Goal: Book appointment/travel/reservation

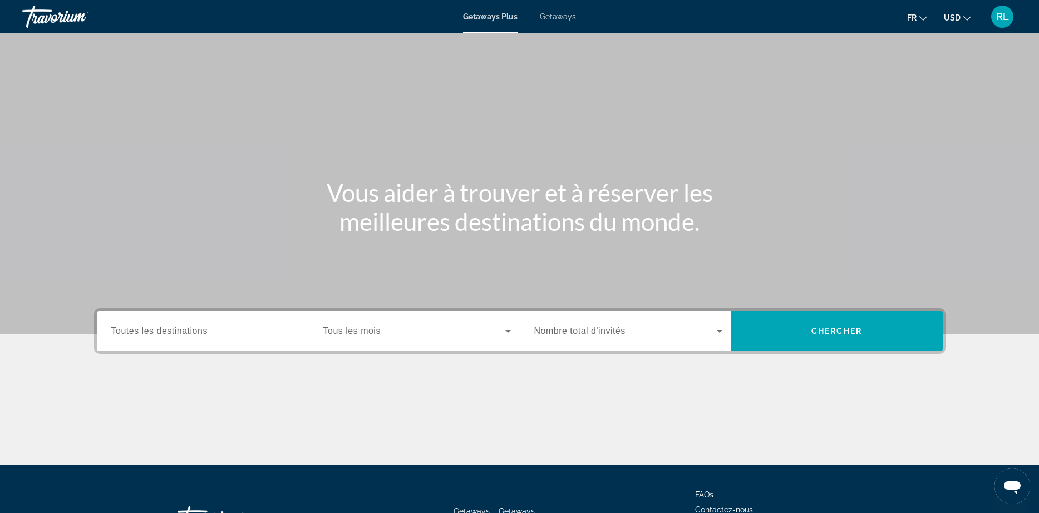
click at [550, 22] on div "Getaways Plus Getaways fr English Español Français Italiano Português русский U…" at bounding box center [519, 16] width 1039 height 29
click at [558, 17] on span "Getaways" at bounding box center [558, 16] width 36 height 9
click at [964, 21] on button "USD USD ($) MXN (Mex$) CAD (Can$) GBP (£) EUR (€) AUD (A$) NZD (NZ$) CNY (CN¥)" at bounding box center [957, 17] width 27 height 16
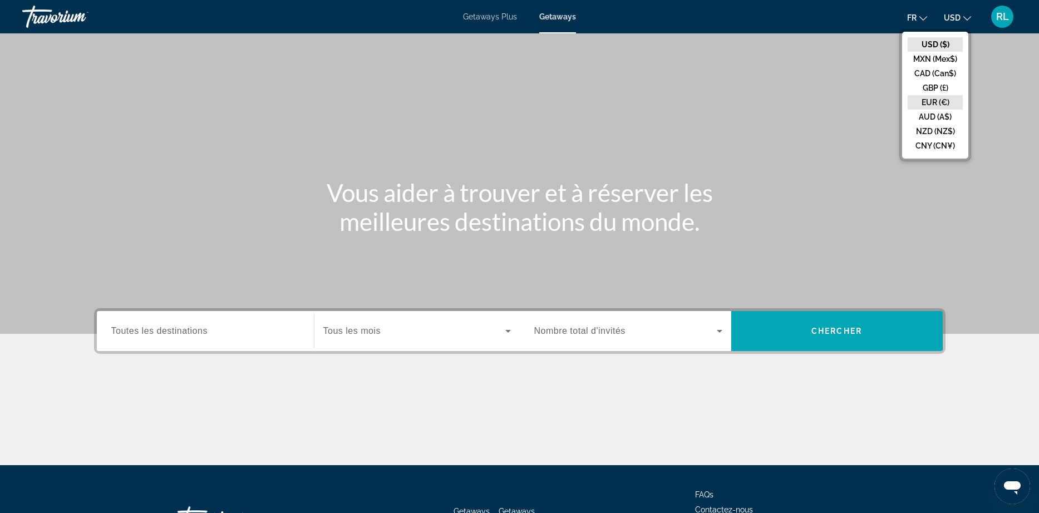
click at [940, 100] on button "EUR (€)" at bounding box center [935, 102] width 55 height 14
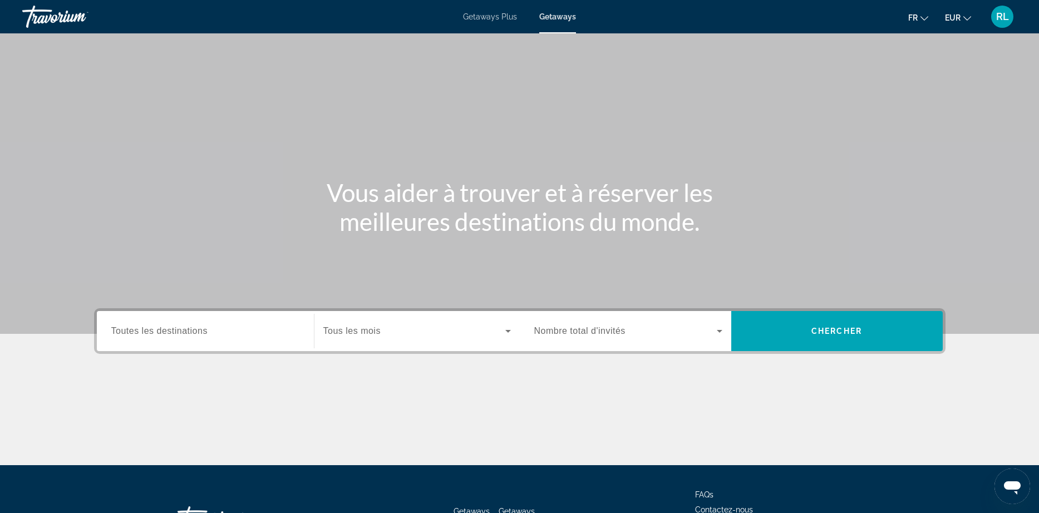
click at [176, 328] on span "Toutes les destinations" at bounding box center [159, 330] width 96 height 9
click at [176, 328] on input "Destination Toutes les destinations" at bounding box center [205, 331] width 188 height 13
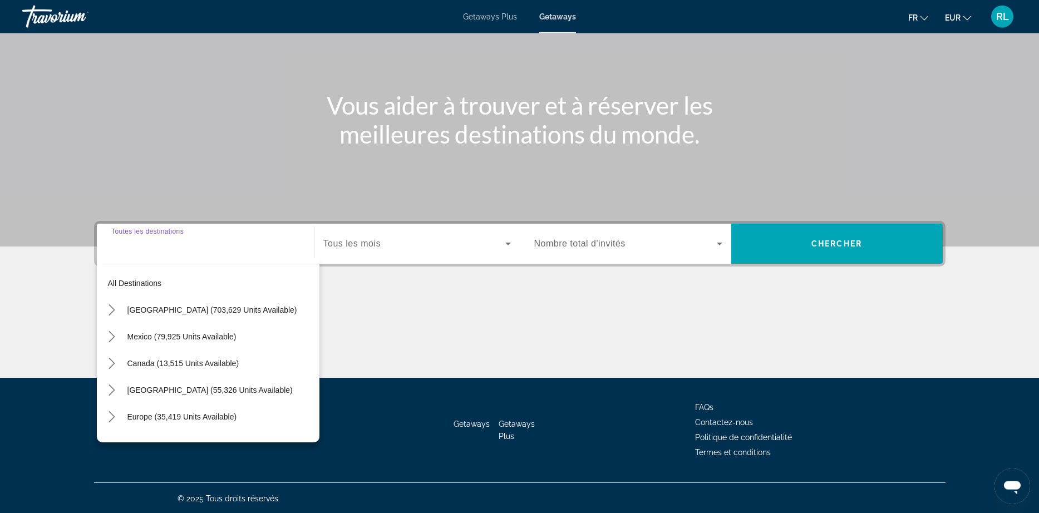
scroll to position [89, 0]
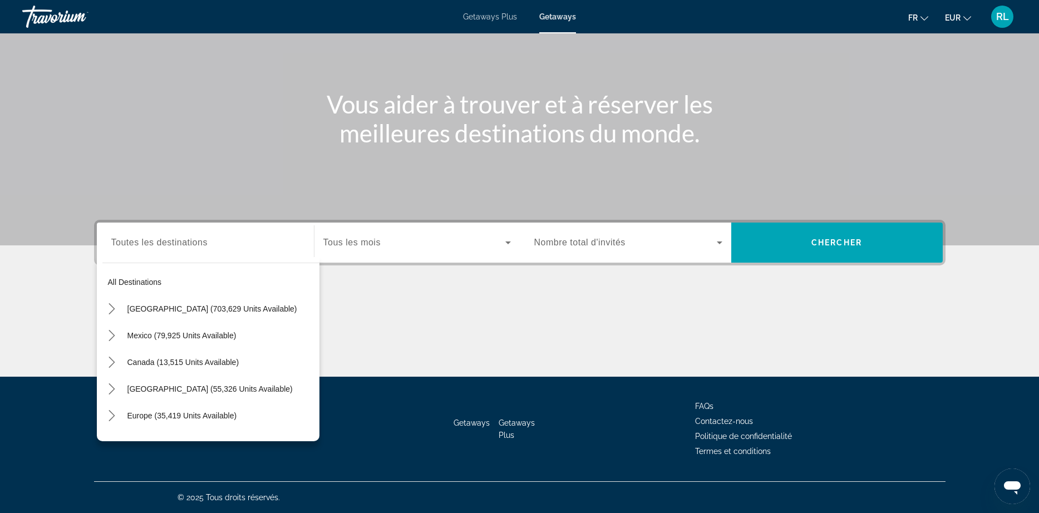
click at [151, 250] on div "Search widget" at bounding box center [205, 243] width 188 height 32
click at [110, 415] on icon "Toggle Europe (35,419 units available) submenu" at bounding box center [111, 415] width 11 height 11
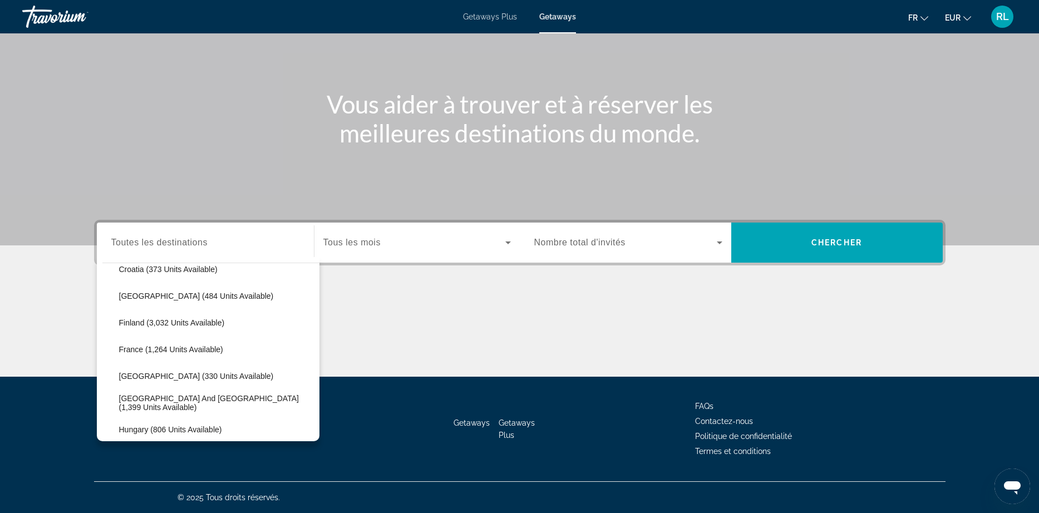
scroll to position [254, 0]
click at [164, 350] on span "France (1,264 units available)" at bounding box center [171, 349] width 104 height 9
type input "**********"
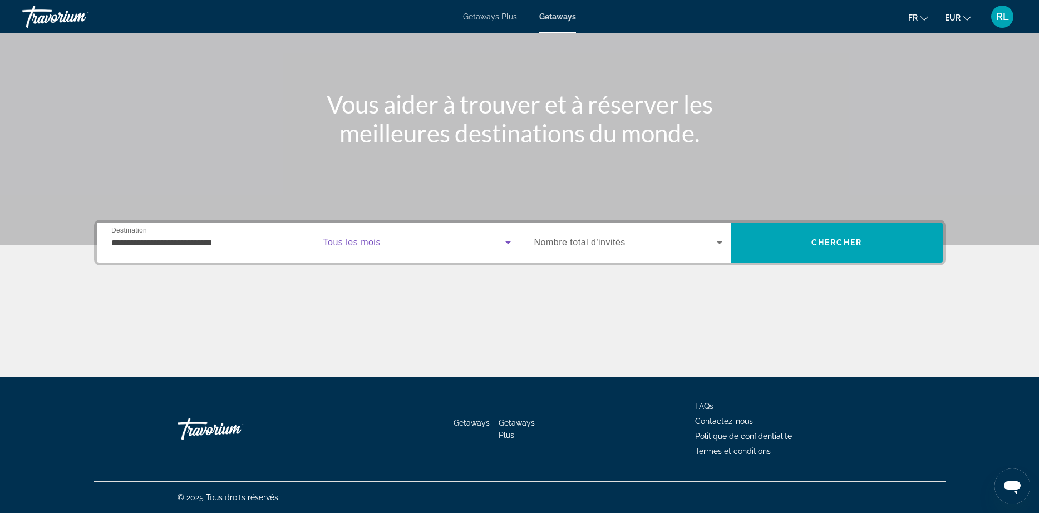
click at [420, 241] on span "Search widget" at bounding box center [414, 242] width 182 height 13
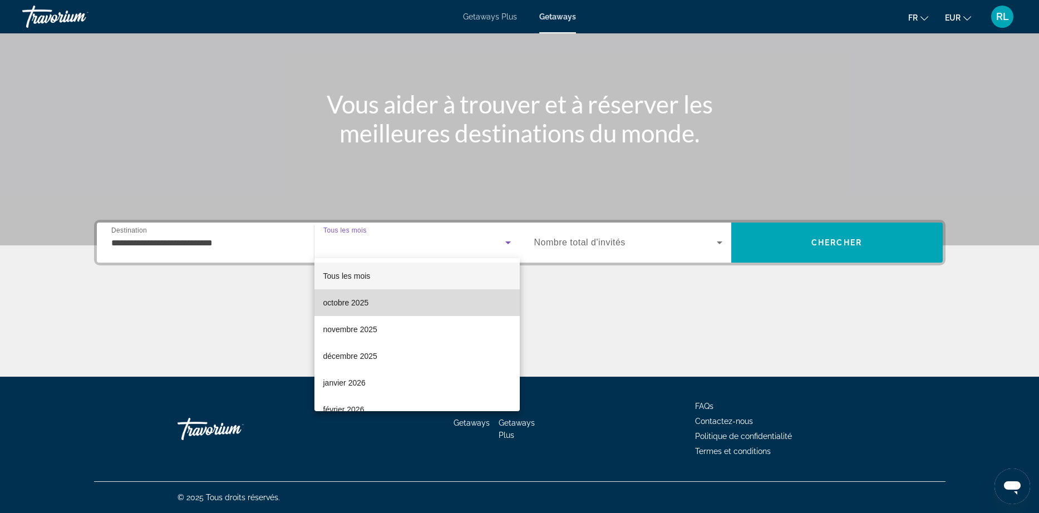
click at [368, 297] on span "octobre 2025" at bounding box center [346, 302] width 46 height 13
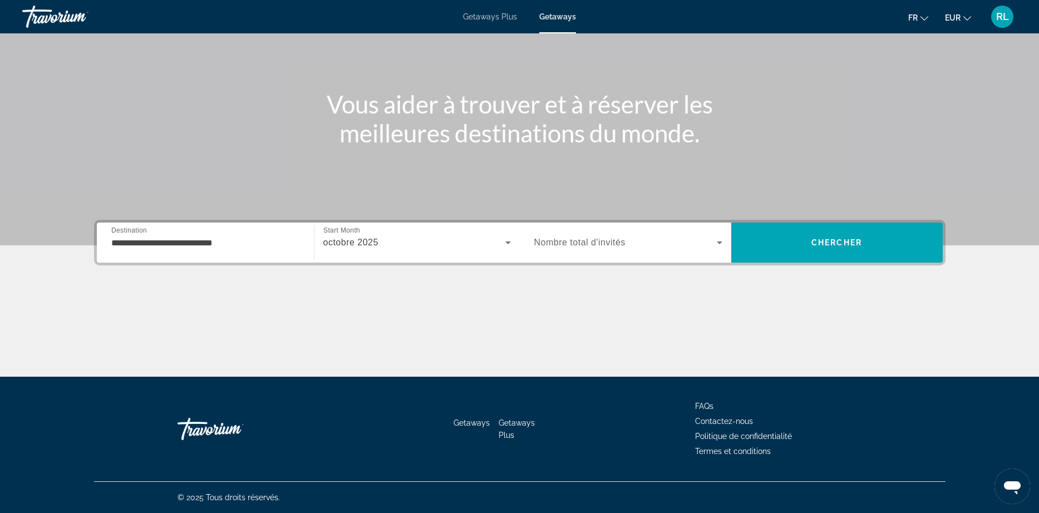
click at [603, 238] on span "Nombre total d'invités" at bounding box center [579, 242] width 91 height 9
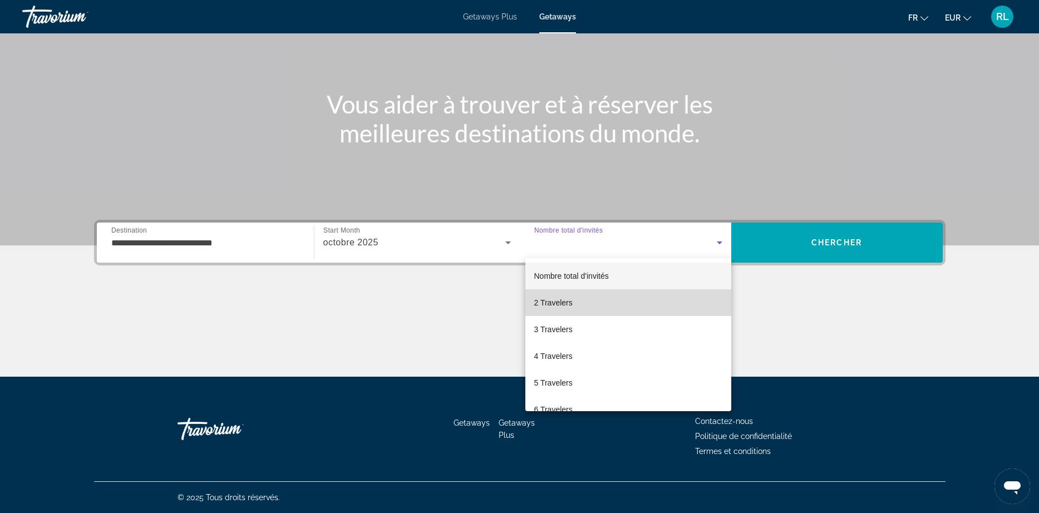
click at [581, 304] on mat-option "2 Travelers" at bounding box center [628, 302] width 206 height 27
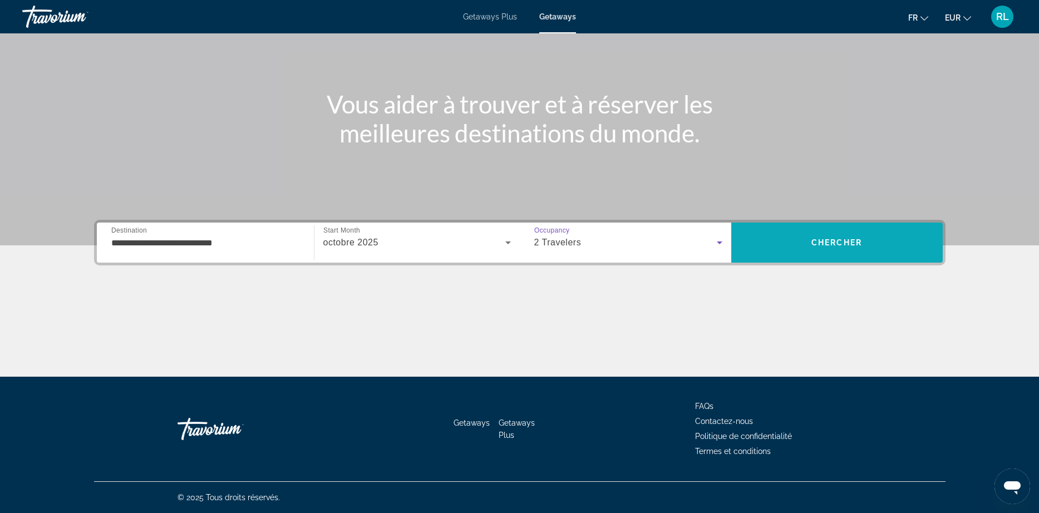
click at [859, 257] on span "Search" at bounding box center [837, 243] width 212 height 40
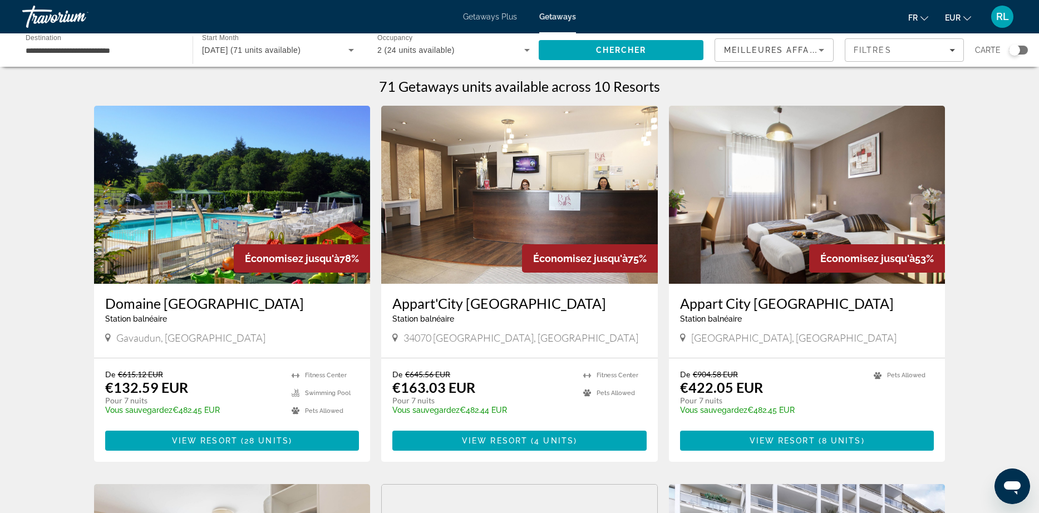
click at [1015, 47] on div "Search widget" at bounding box center [1014, 50] width 11 height 11
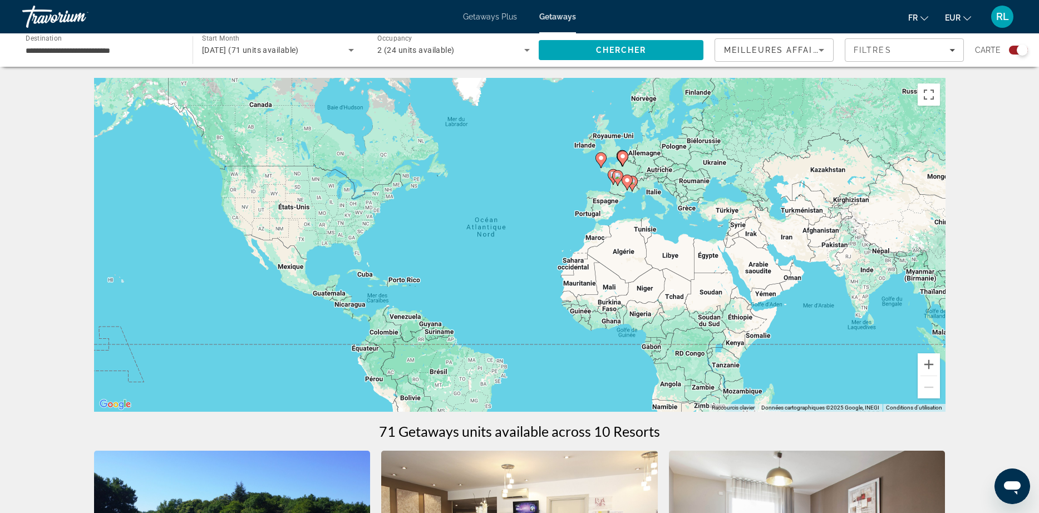
click at [624, 165] on gmp-advanced-marker "Main content" at bounding box center [622, 158] width 11 height 17
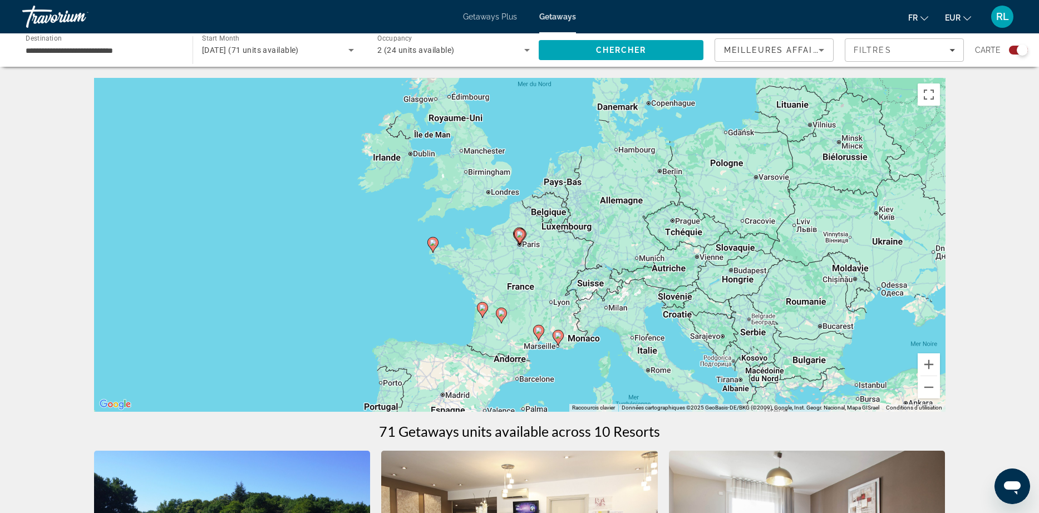
click at [432, 242] on image "Main content" at bounding box center [433, 242] width 7 height 7
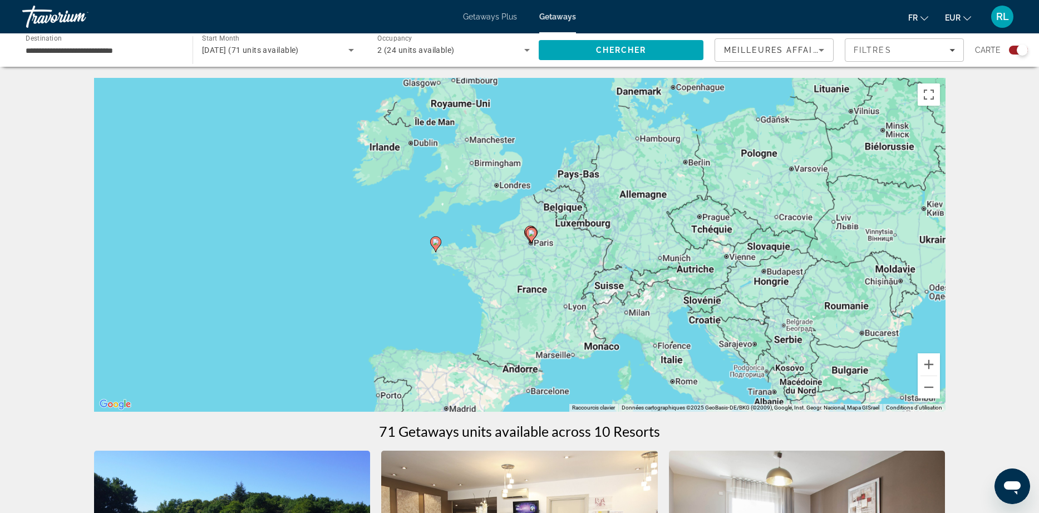
type input "**********"
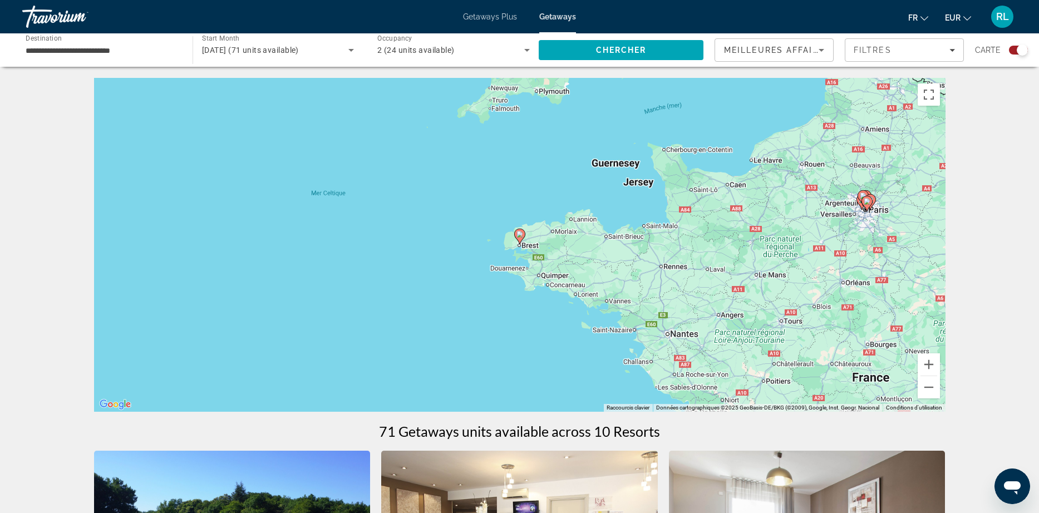
click at [519, 242] on icon "Main content" at bounding box center [519, 236] width 10 height 14
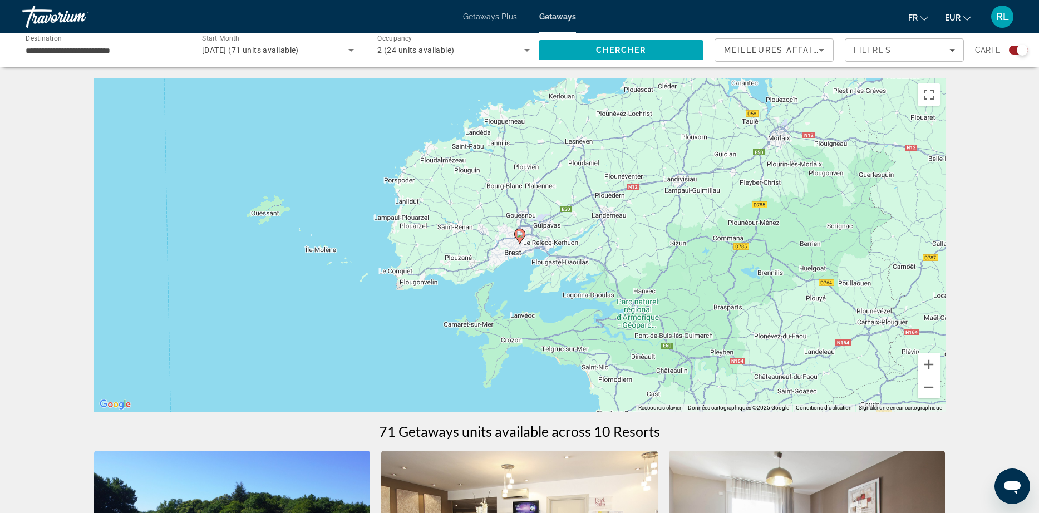
click at [519, 242] on icon "Main content" at bounding box center [519, 236] width 10 height 14
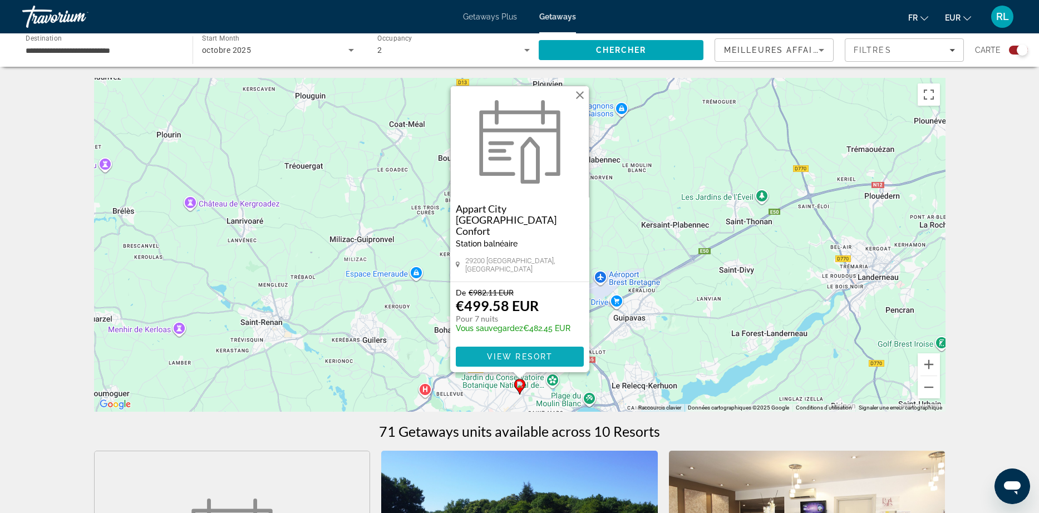
click at [504, 358] on span "View Resort" at bounding box center [520, 356] width 66 height 9
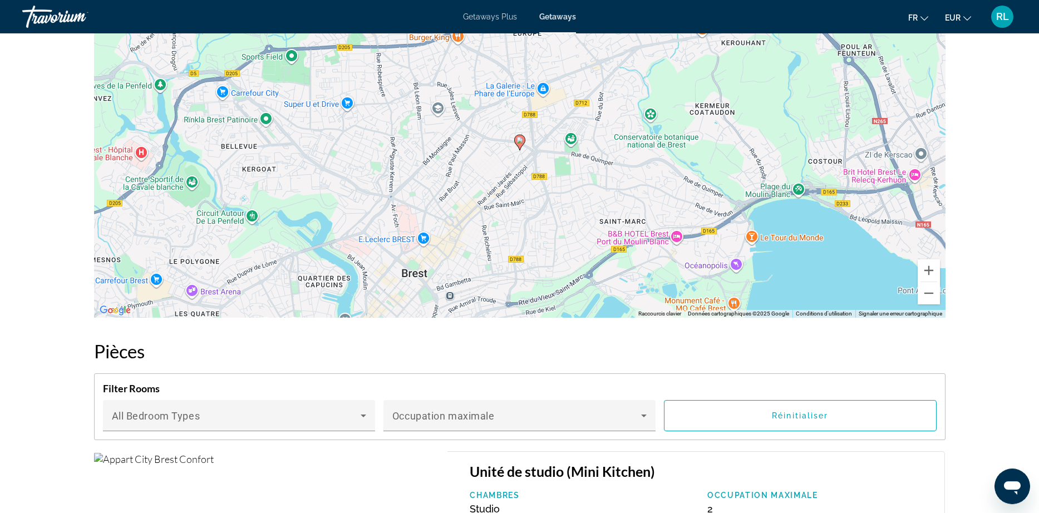
scroll to position [1015, 0]
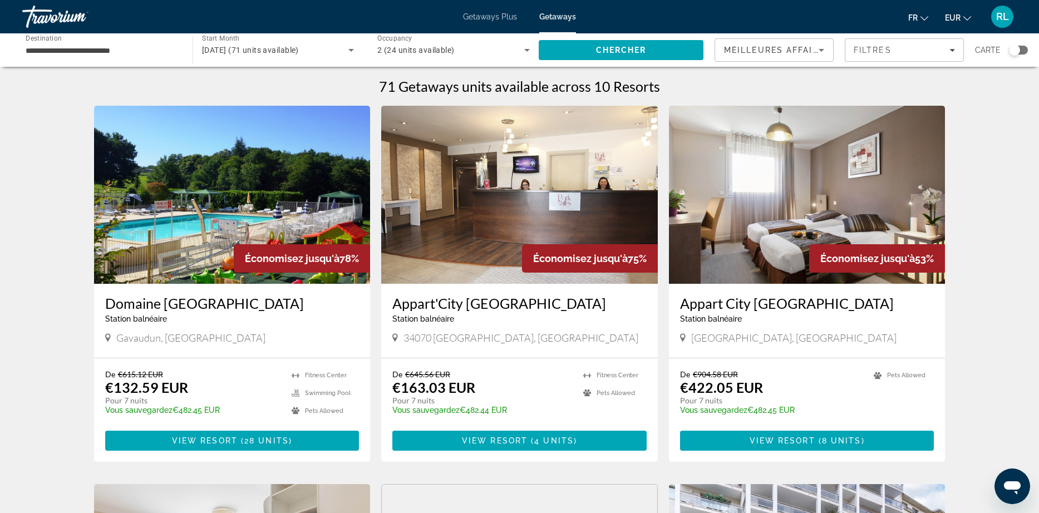
click at [1021, 52] on div "Search widget" at bounding box center [1018, 50] width 19 height 9
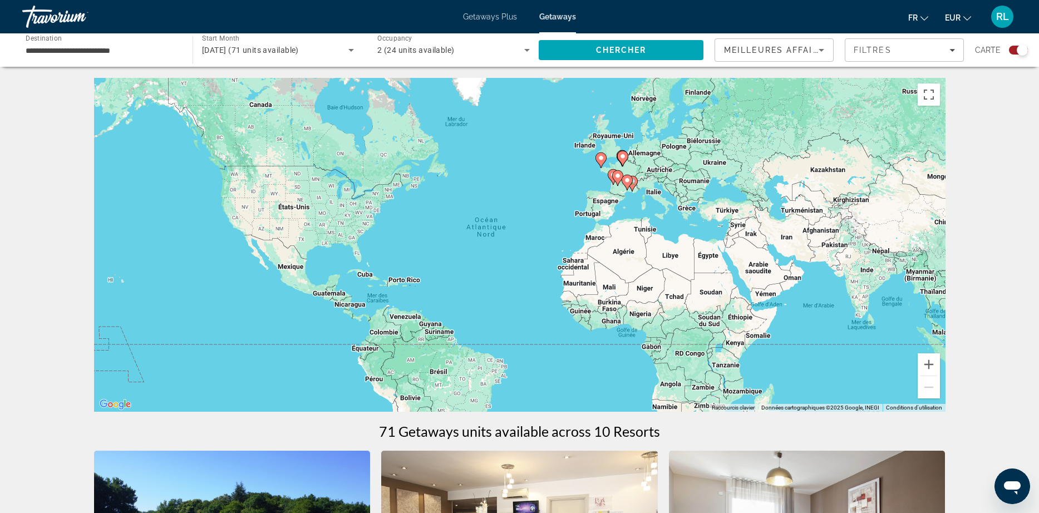
click at [634, 163] on div "Pour activer le glissement avec le clavier, appuyez sur Alt+Entrée. Une fois ce…" at bounding box center [520, 245] width 852 height 334
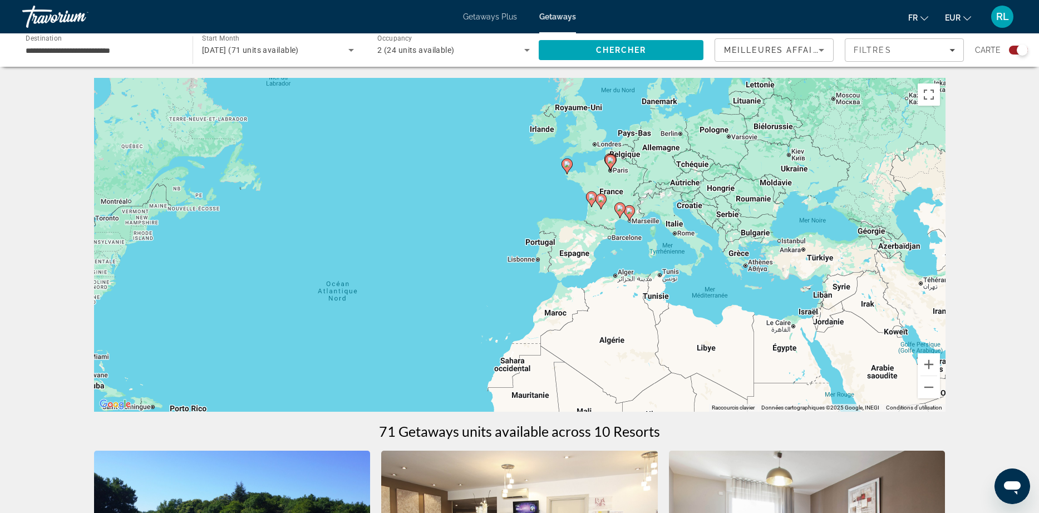
click at [621, 194] on div "Pour activer le glissement avec le clavier, appuyez sur Alt+Entrée. Une fois ce…" at bounding box center [520, 245] width 852 height 334
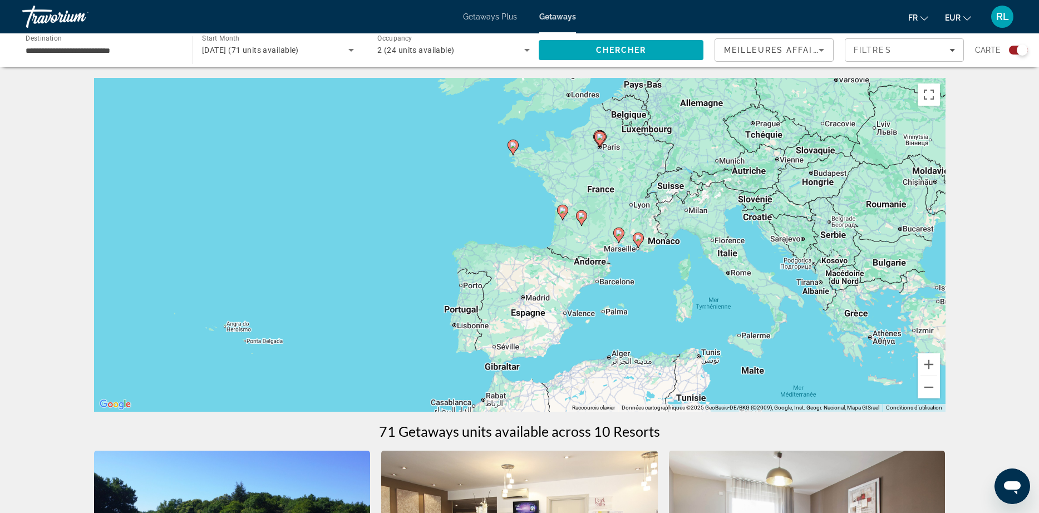
click at [621, 194] on div "Pour activer le glissement avec le clavier, appuyez sur Alt+Entrée. Une fois ce…" at bounding box center [520, 245] width 852 height 334
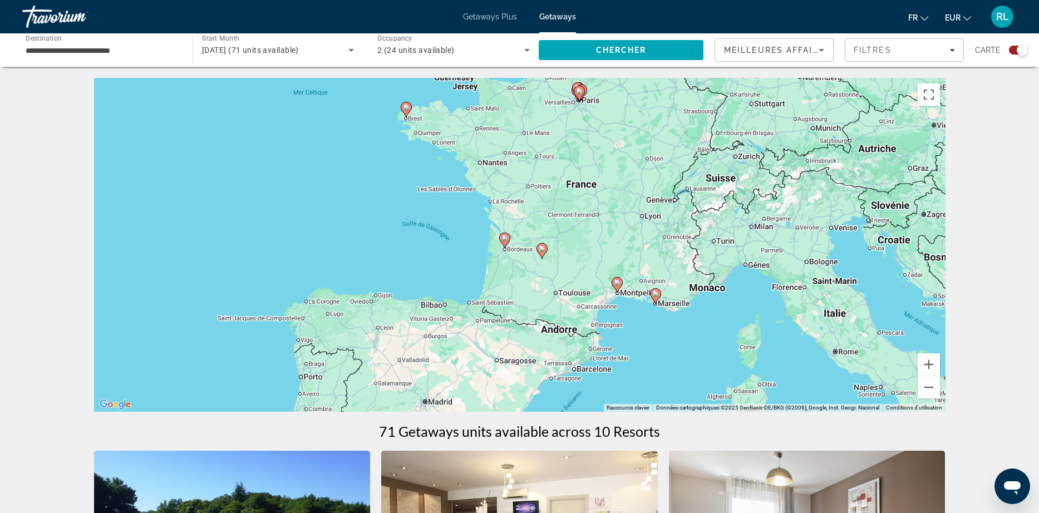
click at [503, 240] on image "Main content" at bounding box center [505, 238] width 7 height 7
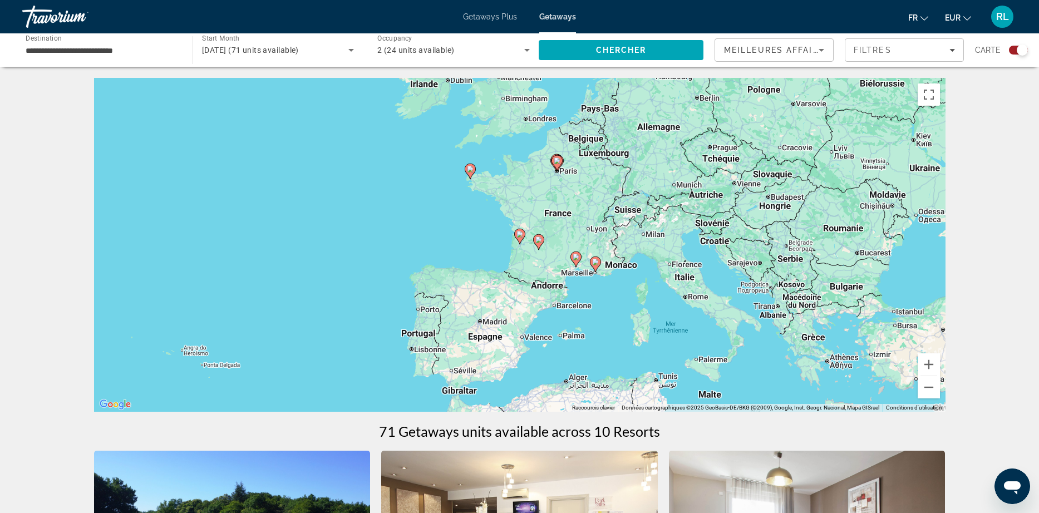
click at [519, 238] on icon "Main content" at bounding box center [519, 236] width 10 height 14
type input "**********"
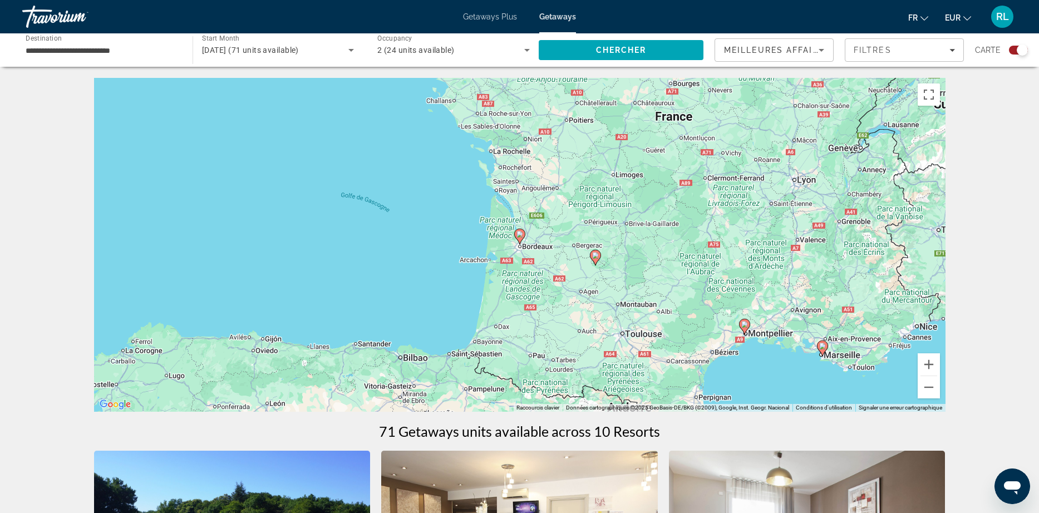
click at [519, 238] on icon "Main content" at bounding box center [519, 236] width 10 height 14
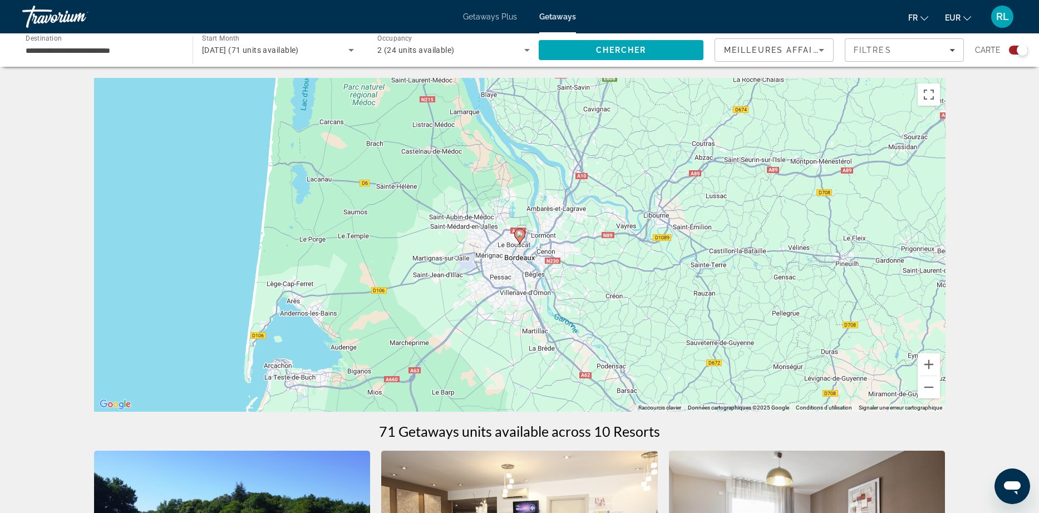
click at [519, 238] on icon "Main content" at bounding box center [519, 236] width 10 height 14
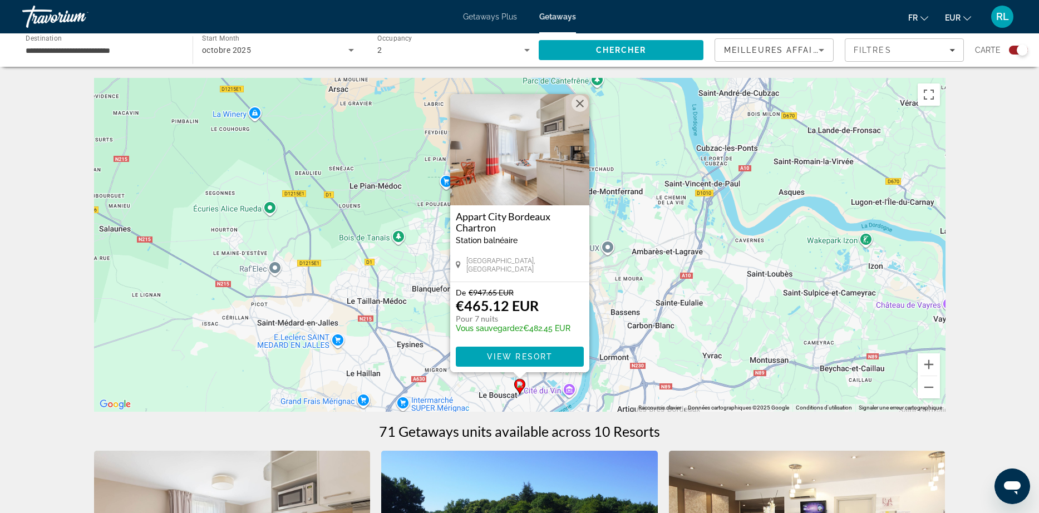
click at [577, 106] on button "Fermer" at bounding box center [580, 103] width 17 height 17
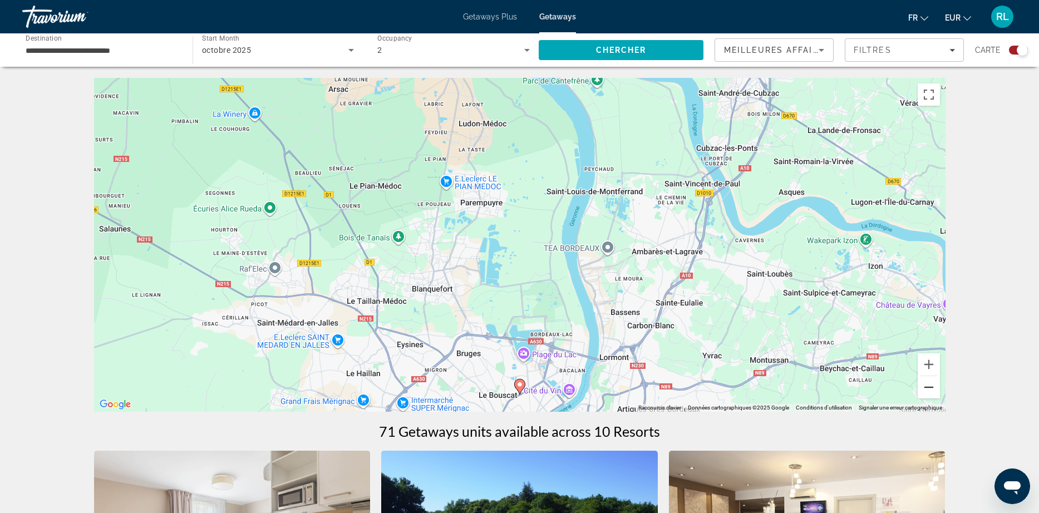
click at [931, 385] on button "Zoom arrière" at bounding box center [929, 387] width 22 height 22
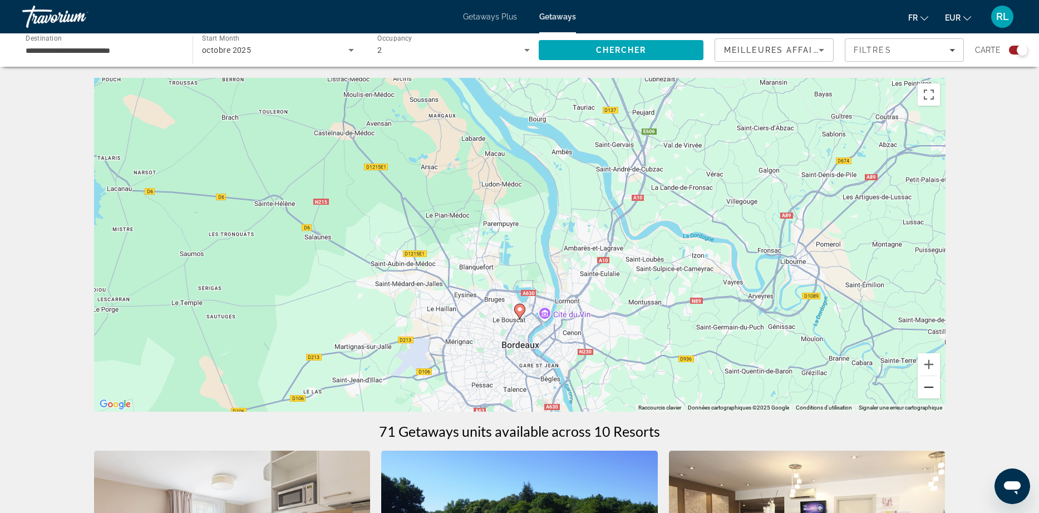
click at [931, 385] on button "Zoom arrière" at bounding box center [929, 387] width 22 height 22
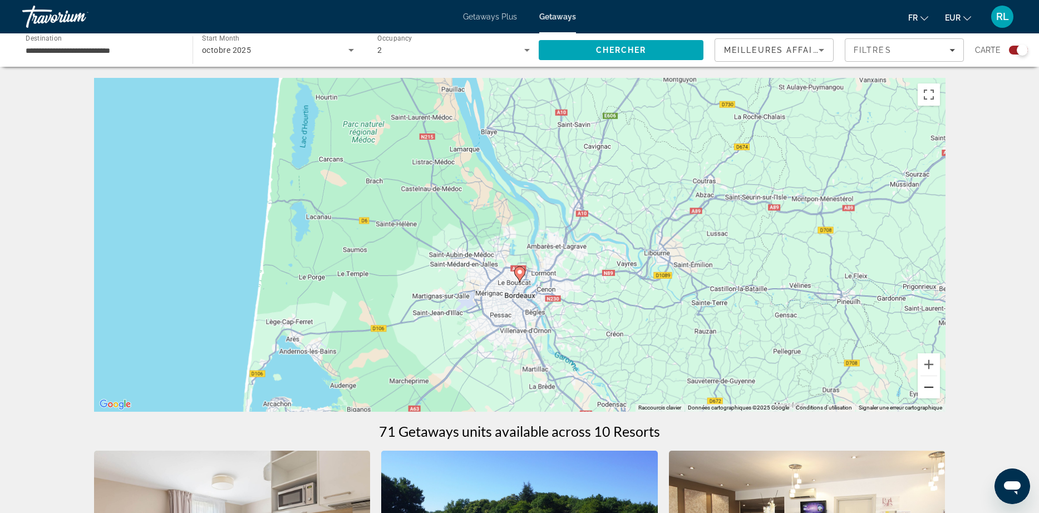
click at [931, 385] on button "Zoom arrière" at bounding box center [929, 387] width 22 height 22
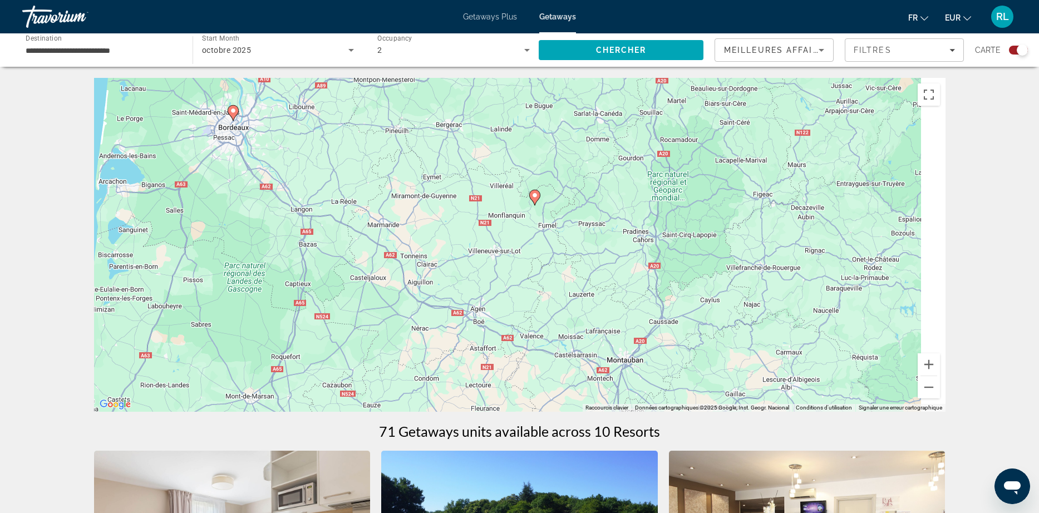
drag, startPoint x: 861, startPoint y: 347, endPoint x: 564, endPoint y: 202, distance: 330.1
click at [564, 202] on div "Pour activer le glissement avec le clavier, appuyez sur Alt+Entrée. Une fois ce…" at bounding box center [520, 245] width 852 height 334
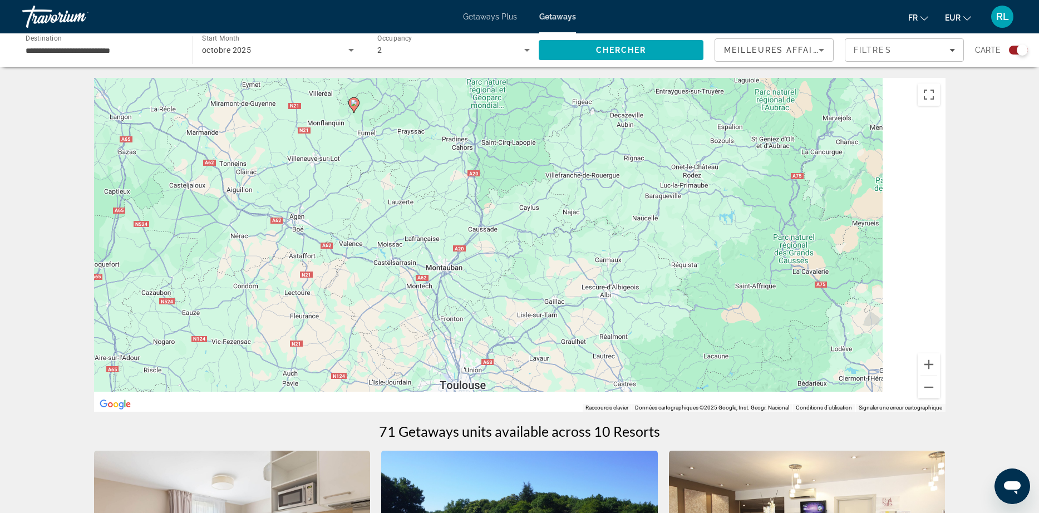
drag, startPoint x: 717, startPoint y: 283, endPoint x: 567, endPoint y: 210, distance: 166.6
click at [567, 210] on div "Pour activer le glissement avec le clavier, appuyez sur Alt+Entrée. Une fois ce…" at bounding box center [520, 245] width 852 height 334
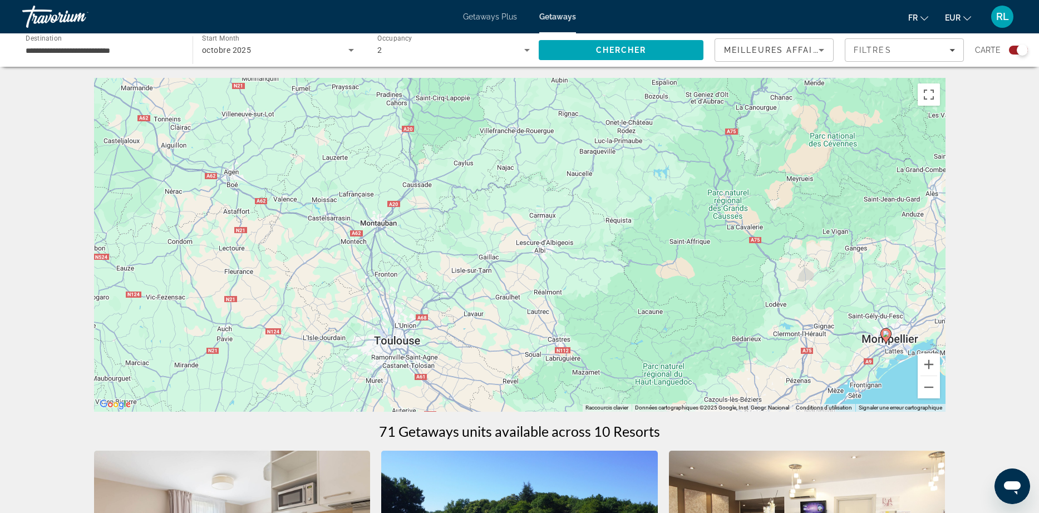
drag, startPoint x: 765, startPoint y: 292, endPoint x: 556, endPoint y: 197, distance: 230.2
click at [556, 198] on div "Pour activer le glissement avec le clavier, appuyez sur Alt+Entrée. Une fois ce…" at bounding box center [520, 245] width 852 height 334
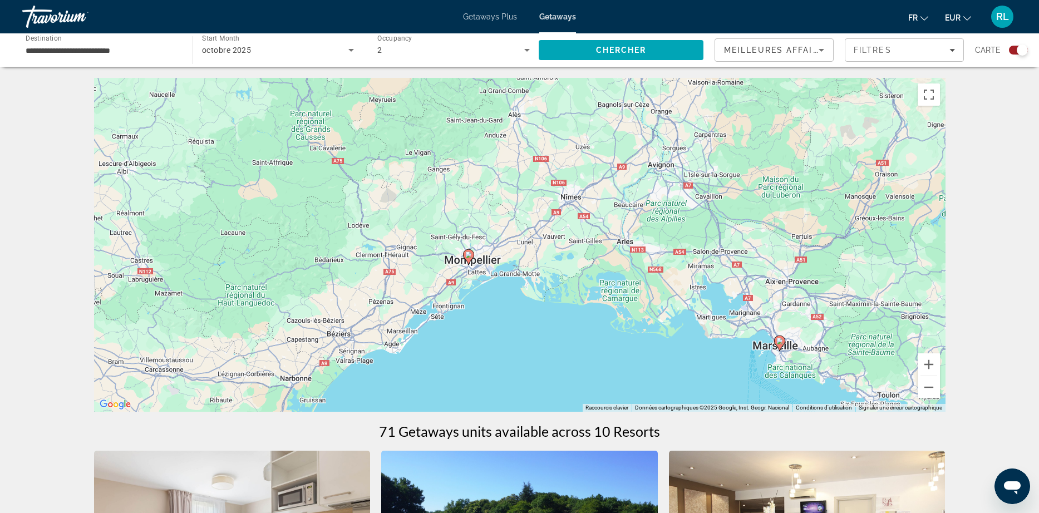
drag, startPoint x: 757, startPoint y: 268, endPoint x: 548, endPoint y: 267, distance: 208.8
click at [548, 267] on div "Pour activer le glissement avec le clavier, appuyez sur Alt+Entrée. Une fois ce…" at bounding box center [520, 245] width 852 height 334
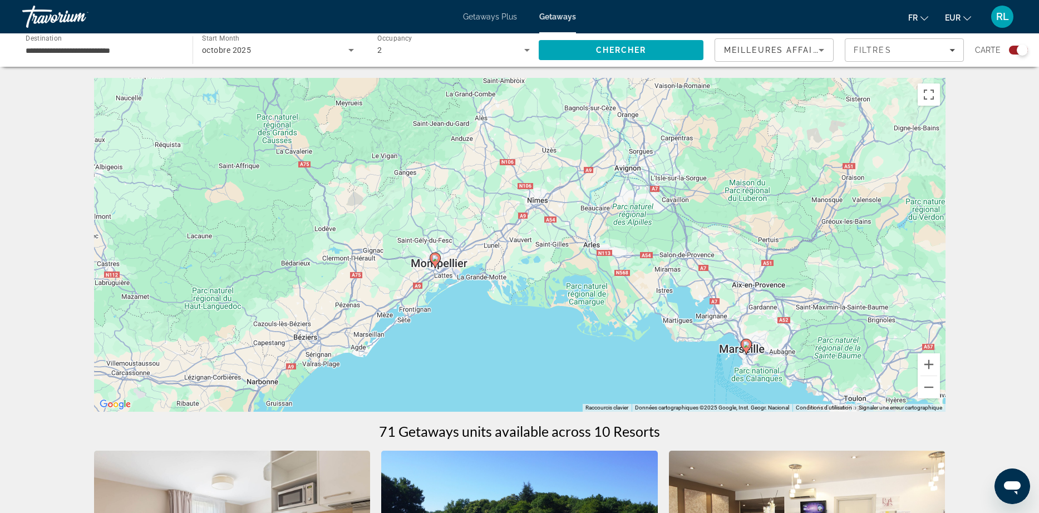
click at [745, 345] on image "Main content" at bounding box center [746, 344] width 7 height 7
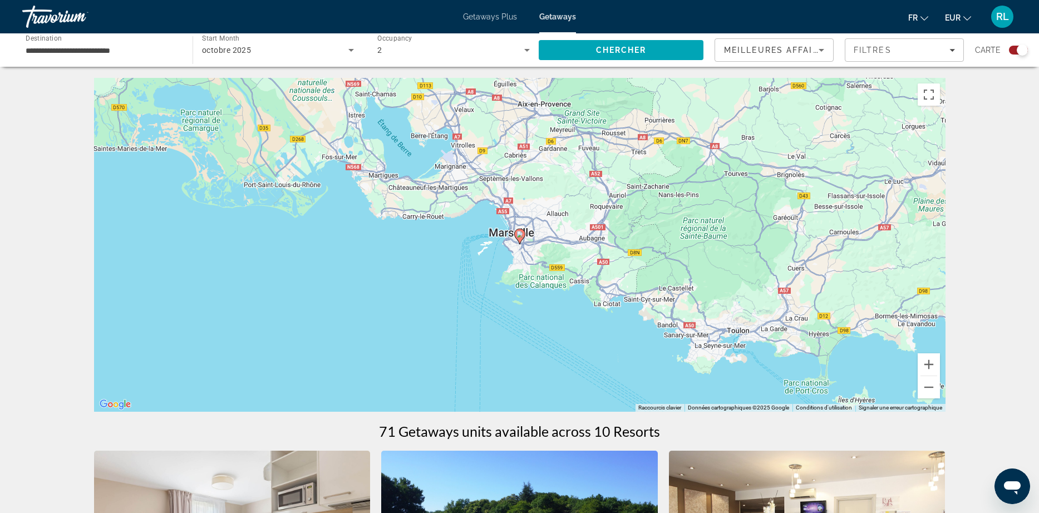
click at [519, 237] on image "Main content" at bounding box center [520, 234] width 7 height 7
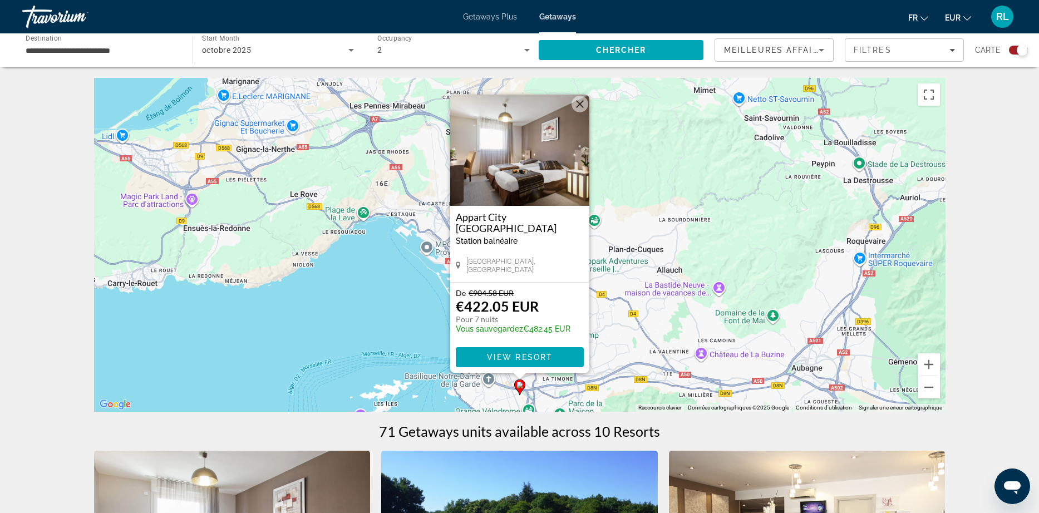
click at [574, 103] on button "Fermer" at bounding box center [580, 104] width 17 height 17
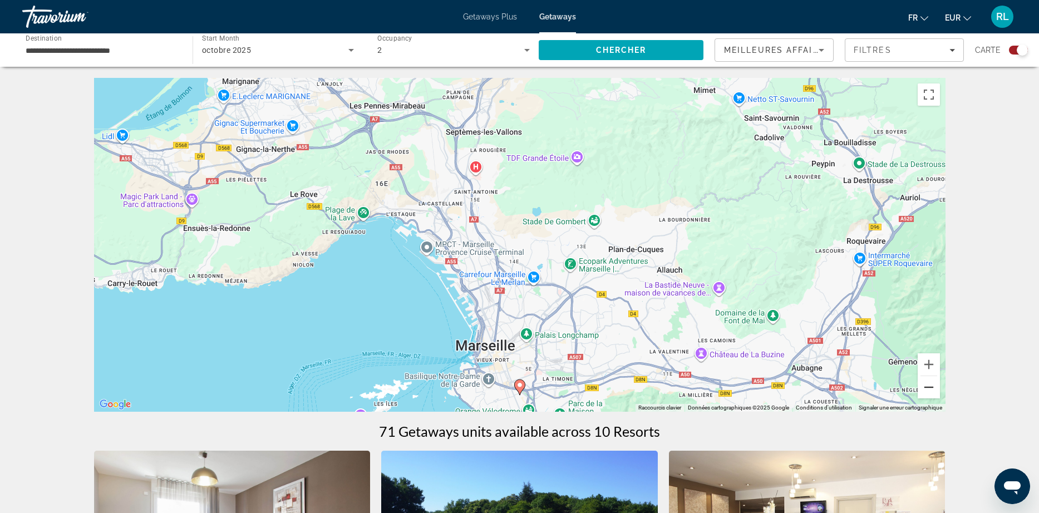
click at [930, 386] on button "Zoom arrière" at bounding box center [929, 387] width 22 height 22
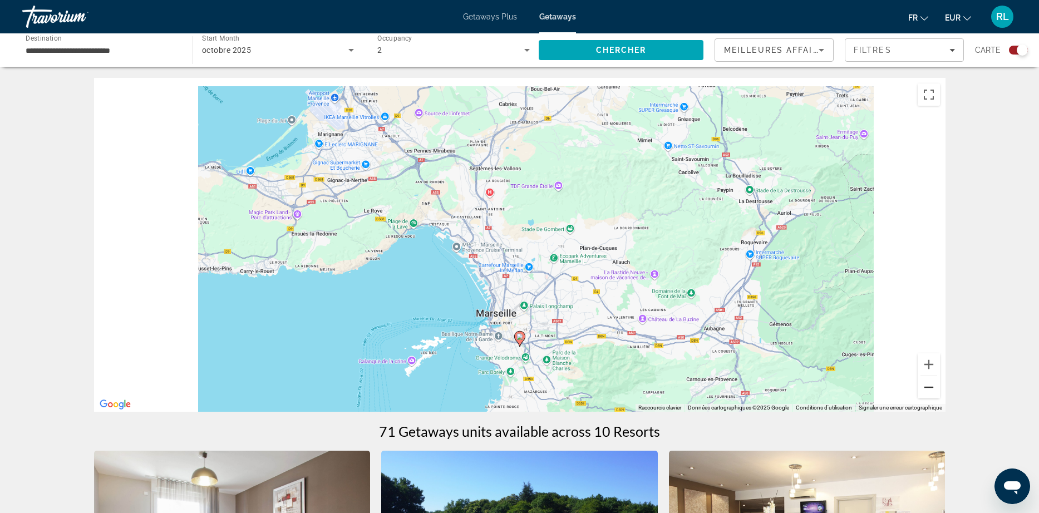
click at [930, 386] on button "Zoom arrière" at bounding box center [929, 387] width 22 height 22
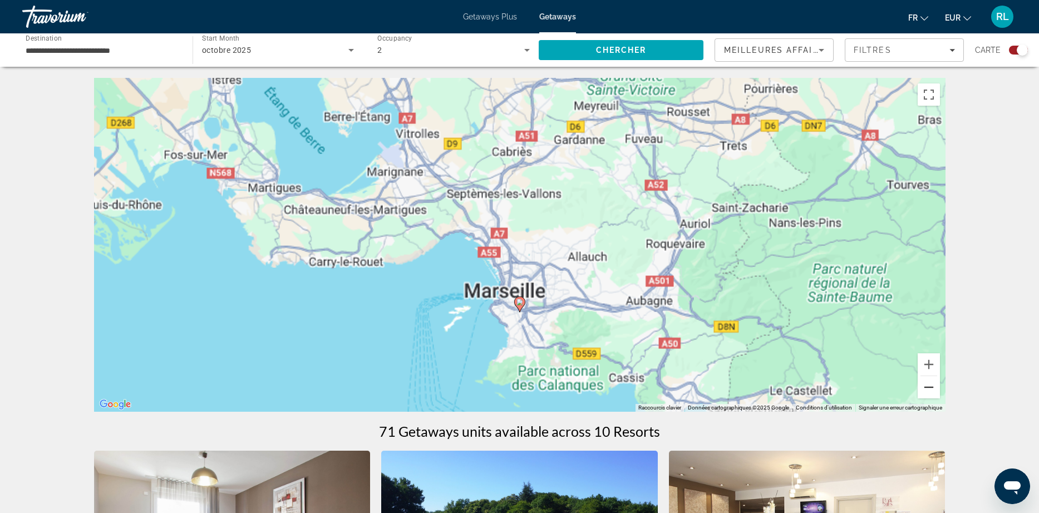
click at [930, 386] on button "Zoom arrière" at bounding box center [929, 387] width 22 height 22
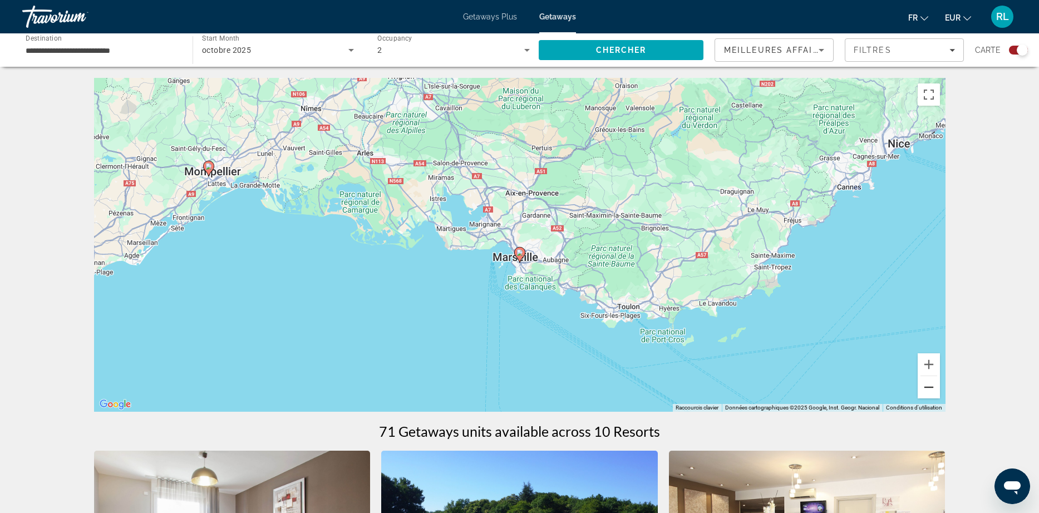
click at [927, 393] on button "Zoom arrière" at bounding box center [929, 387] width 22 height 22
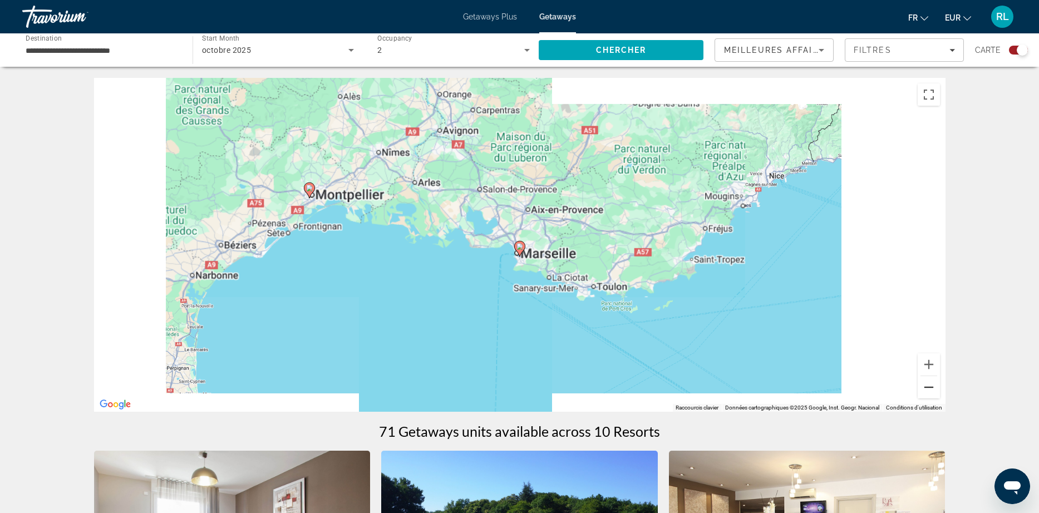
click at [927, 393] on button "Zoom arrière" at bounding box center [929, 387] width 22 height 22
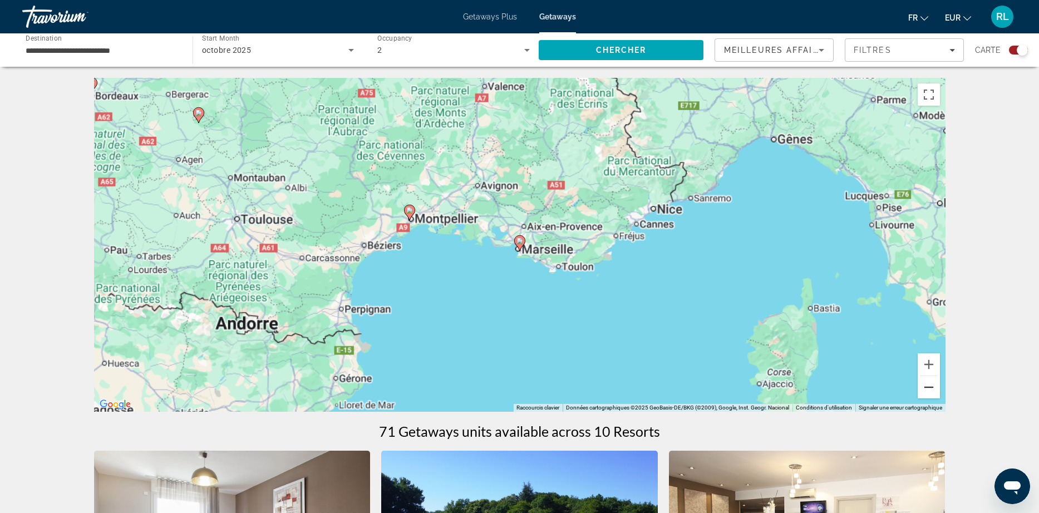
click at [927, 393] on button "Zoom arrière" at bounding box center [929, 387] width 22 height 22
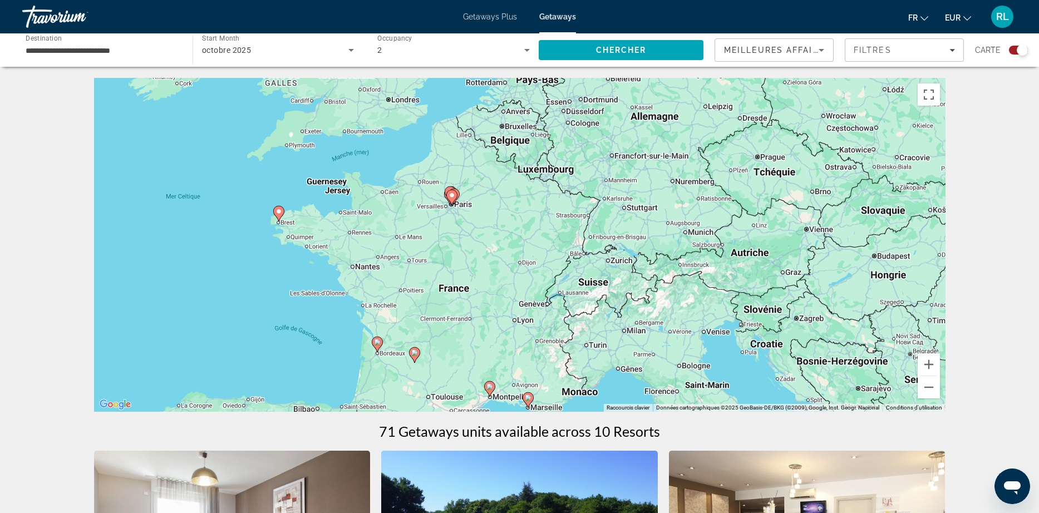
drag, startPoint x: 581, startPoint y: 196, endPoint x: 590, endPoint y: 392, distance: 195.6
click at [590, 392] on div "Pour activer le glissement avec le clavier, appuyez sur Alt+Entrée. Une fois ce…" at bounding box center [520, 245] width 852 height 334
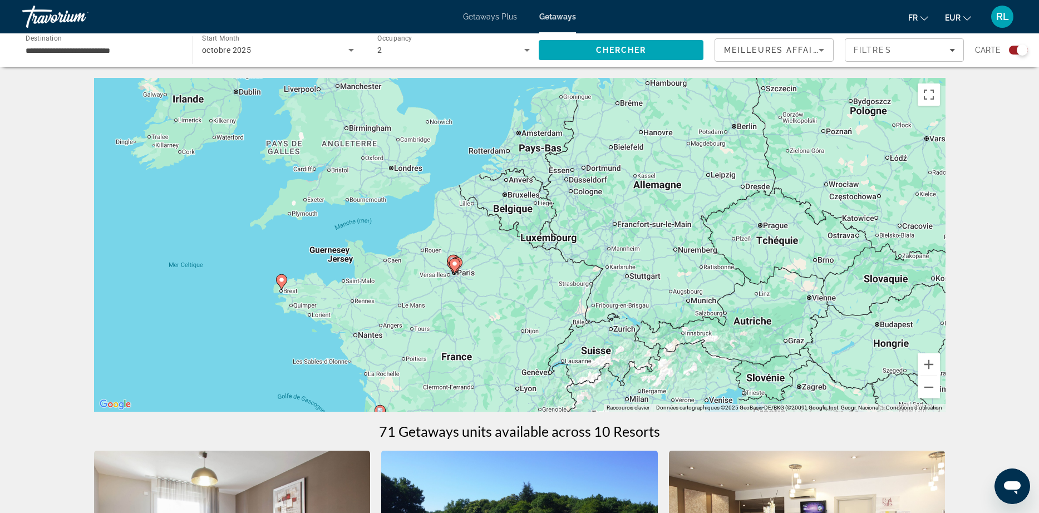
click at [472, 268] on div "Pour activer le glissement avec le clavier, appuyez sur Alt+Entrée. Une fois ce…" at bounding box center [520, 245] width 852 height 334
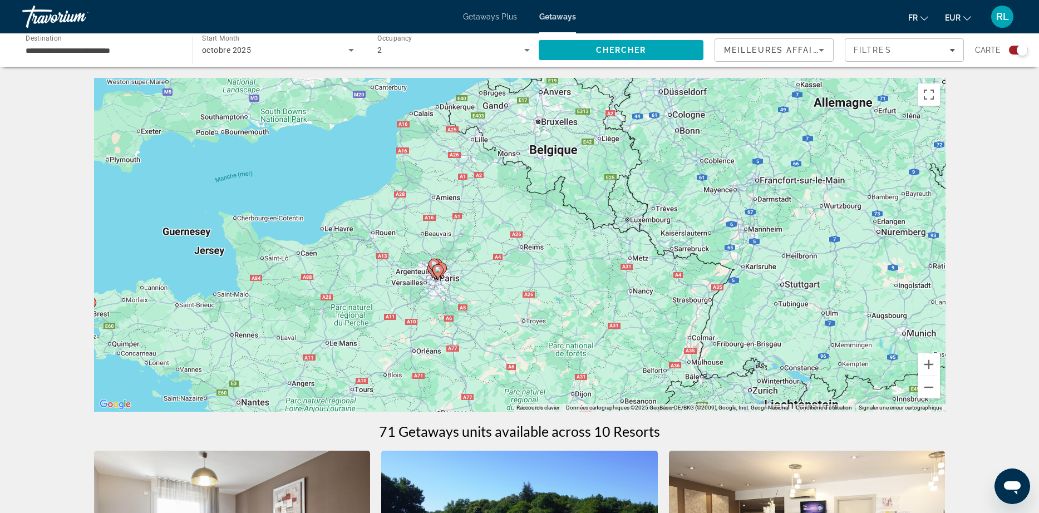
click at [434, 299] on div "Pour activer le glissement avec le clavier, appuyez sur Alt+Entrée. Une fois ce…" at bounding box center [520, 245] width 852 height 334
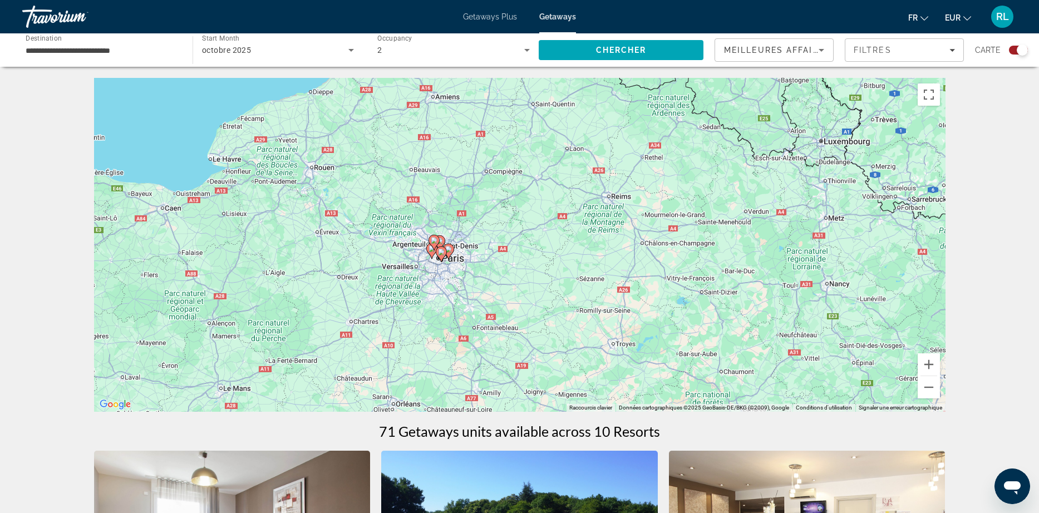
click at [435, 268] on div "Pour activer le glissement avec le clavier, appuyez sur Alt+Entrée. Une fois ce…" at bounding box center [520, 245] width 852 height 334
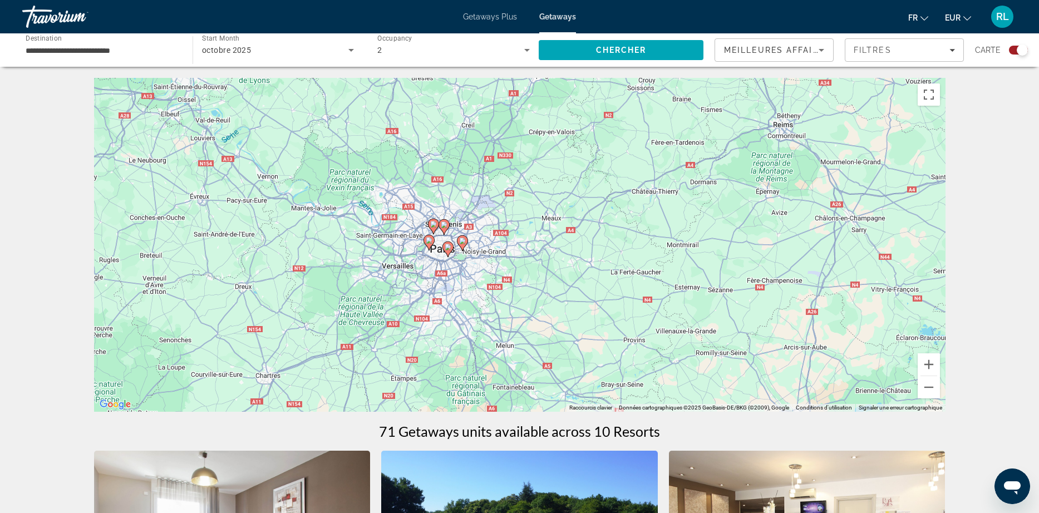
click at [435, 268] on div "Pour activer le glissement avec le clavier, appuyez sur Alt+Entrée. Une fois ce…" at bounding box center [520, 245] width 852 height 334
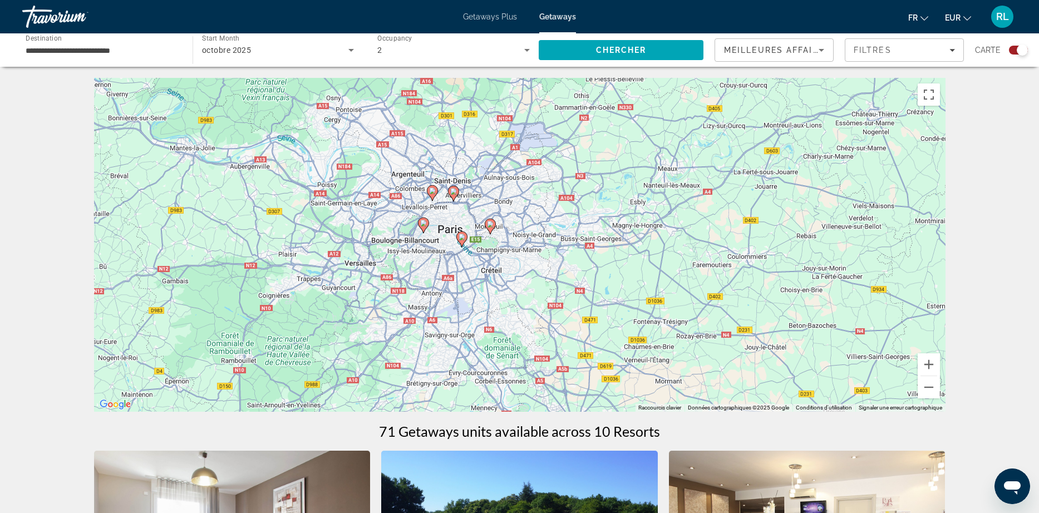
click at [483, 9] on div "Getaways Plus Getaways fr English Español Français Italiano Português русский E…" at bounding box center [519, 16] width 1039 height 29
click at [491, 20] on span "Getaways Plus" at bounding box center [490, 16] width 54 height 9
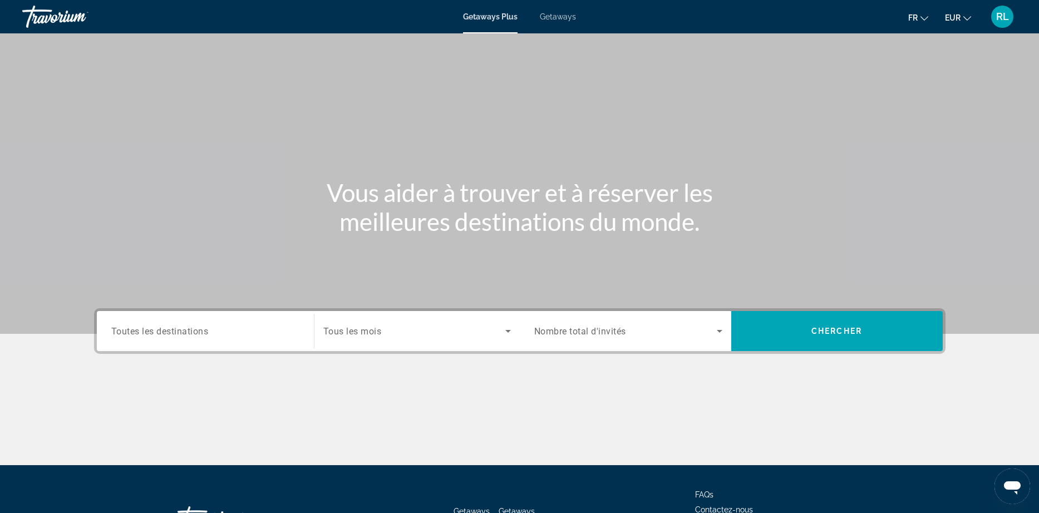
click at [200, 331] on span "Toutes les destinations" at bounding box center [159, 331] width 97 height 11
click at [200, 331] on input "Destination Toutes les destinations" at bounding box center [205, 331] width 188 height 13
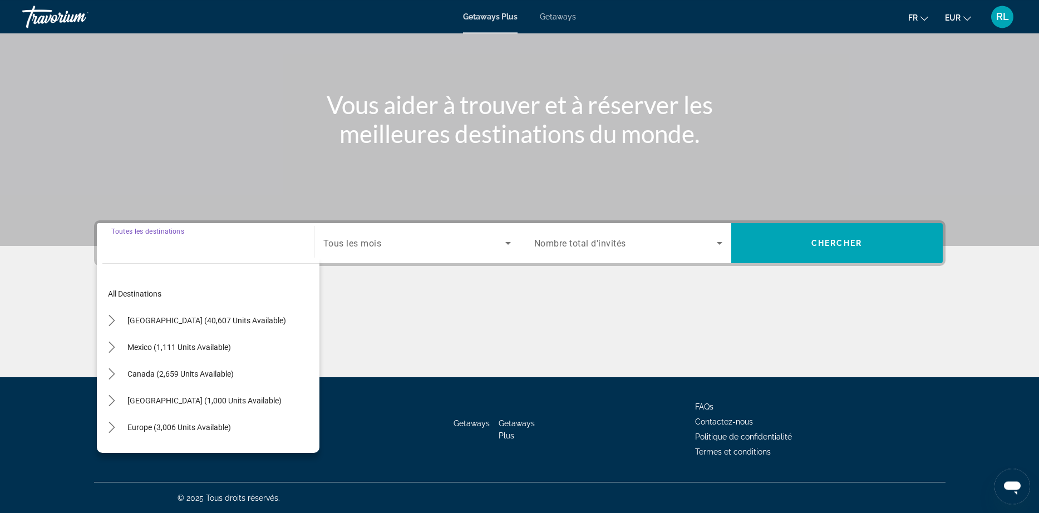
scroll to position [89, 0]
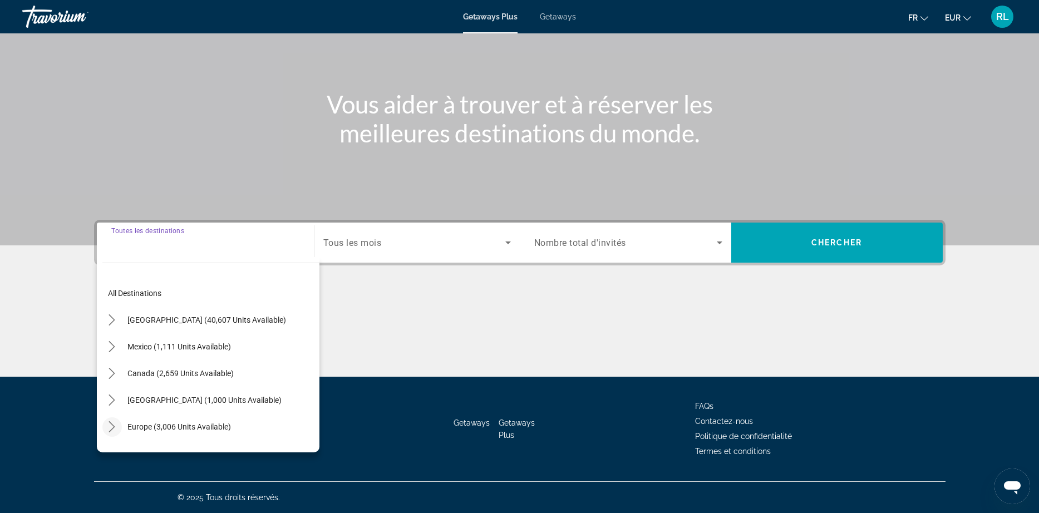
click at [110, 420] on mat-icon "Toggle Europe (3,006 units available) submenu" at bounding box center [111, 426] width 19 height 19
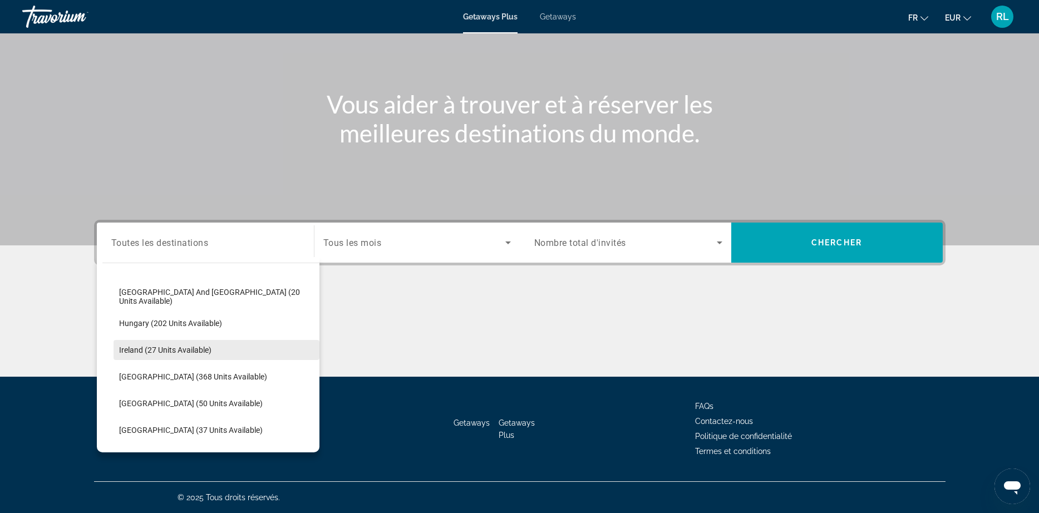
scroll to position [254, 0]
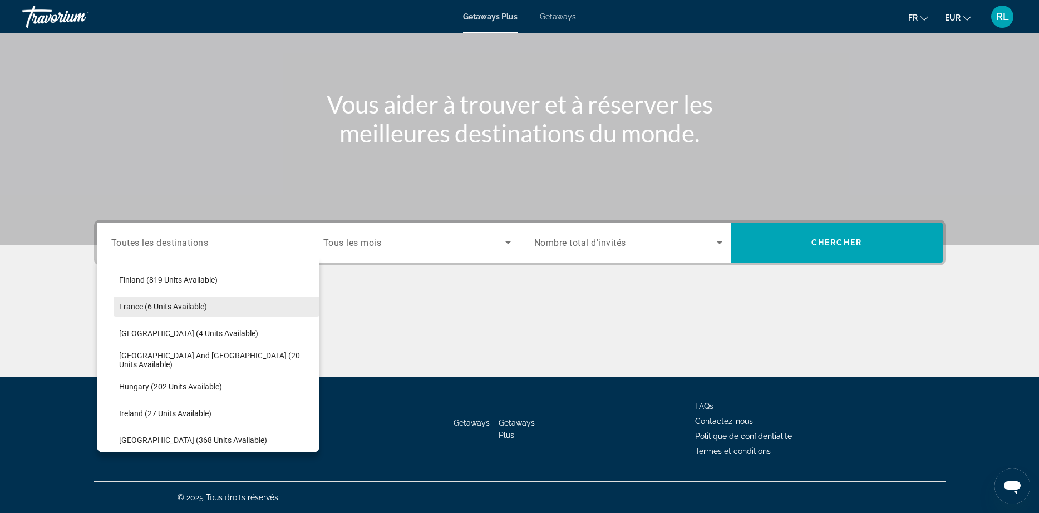
click at [163, 312] on span "Select destination: France (6 units available)" at bounding box center [217, 306] width 206 height 27
type input "**********"
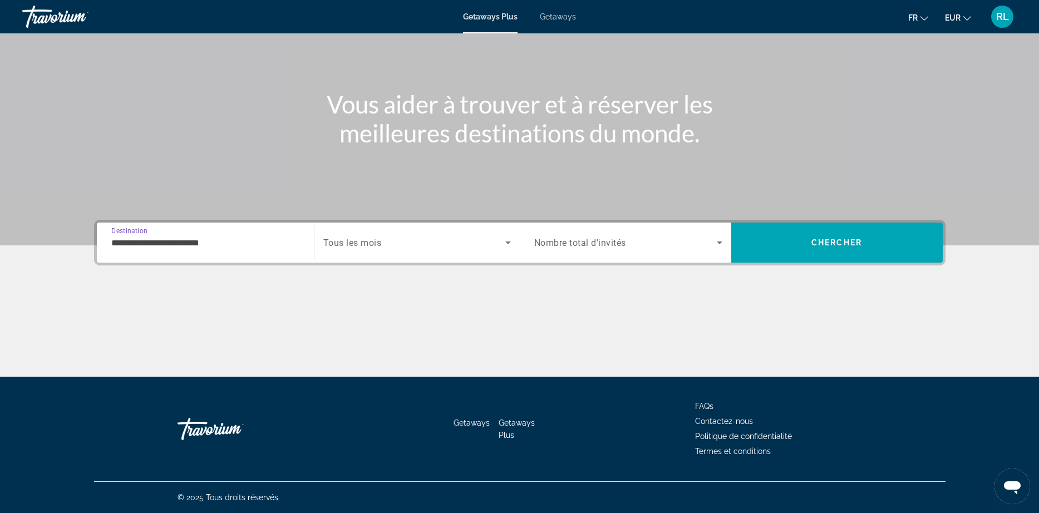
click at [384, 257] on div "Search widget" at bounding box center [417, 242] width 188 height 31
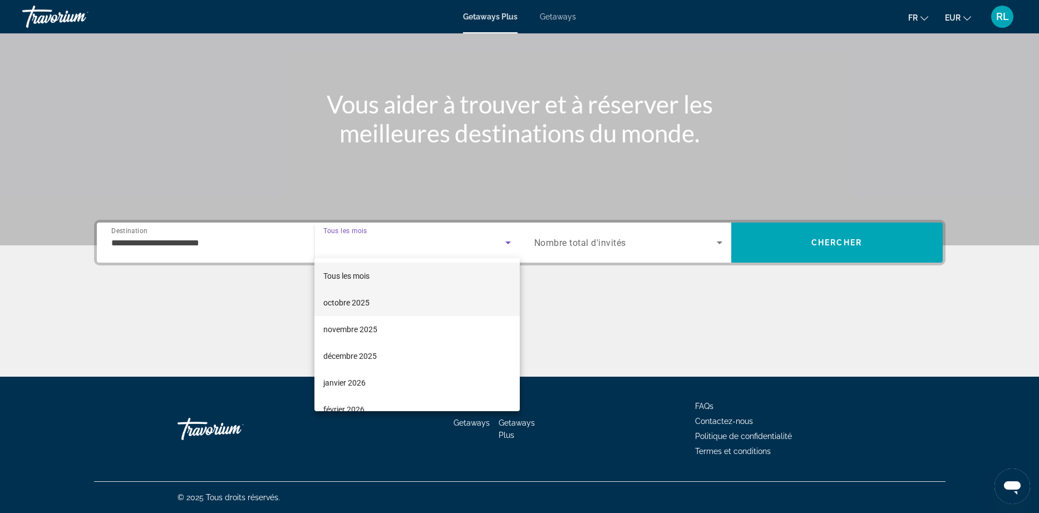
click at [374, 300] on mat-option "octobre 2025" at bounding box center [417, 302] width 205 height 27
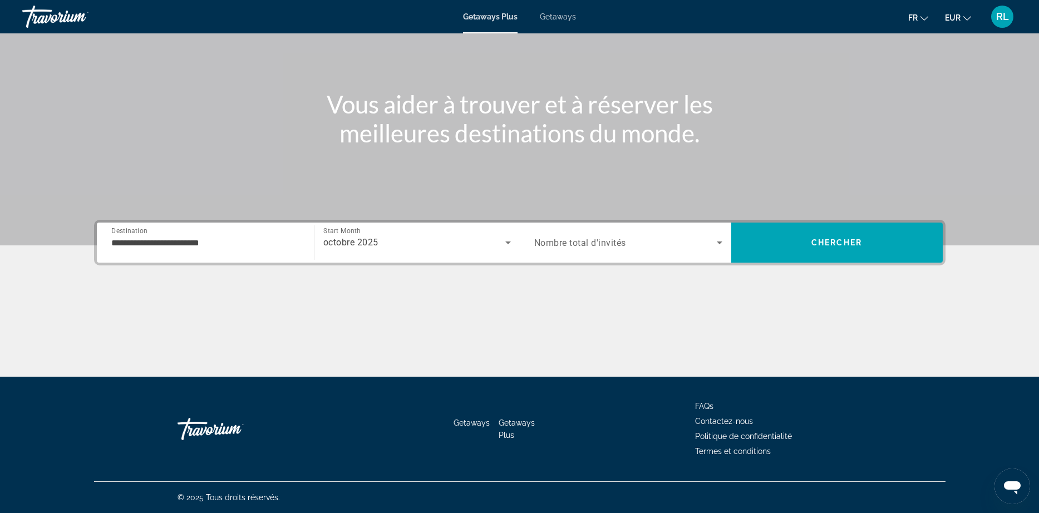
click at [570, 248] on span "Nombre total d'invités" at bounding box center [580, 243] width 92 height 11
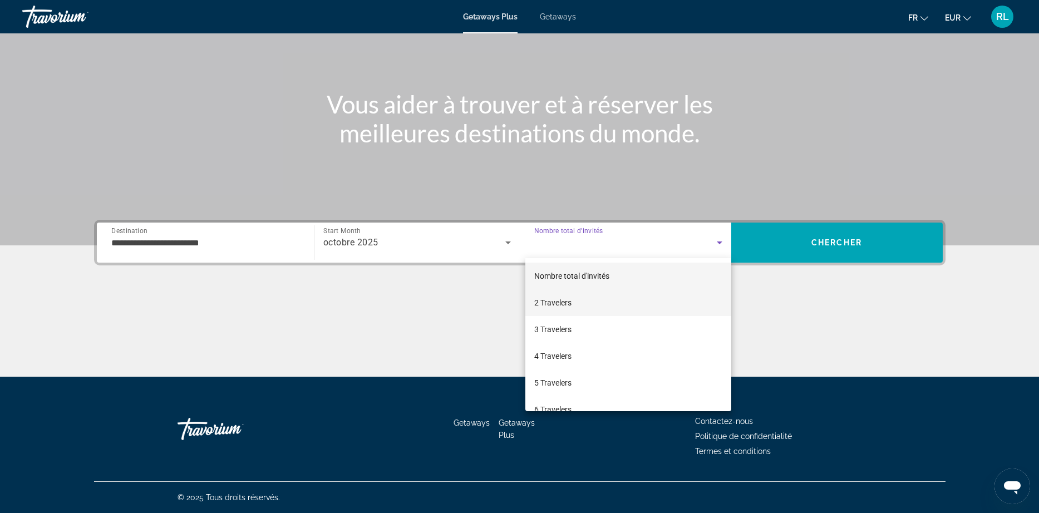
click at [570, 306] on span "2 Travelers" at bounding box center [552, 302] width 37 height 13
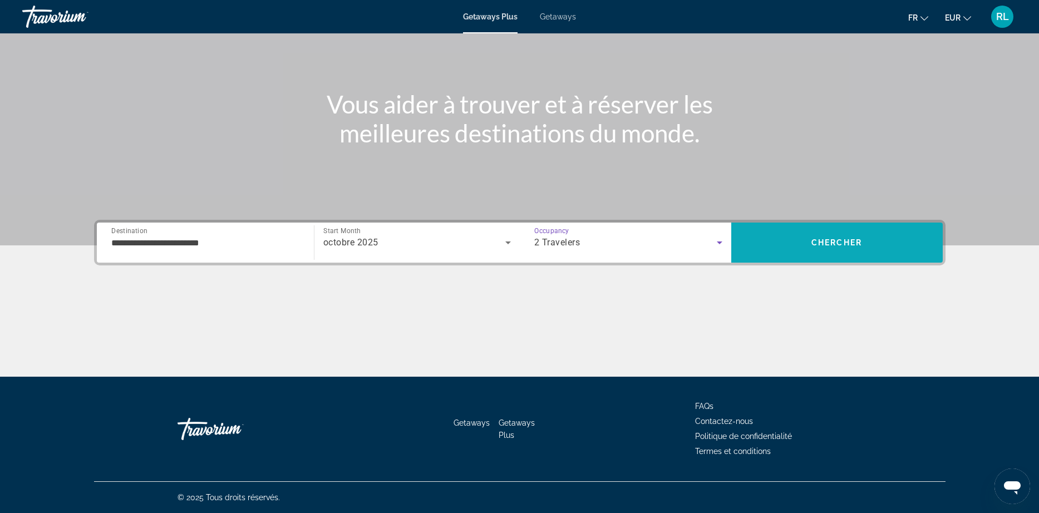
click at [831, 247] on span "Search" at bounding box center [837, 242] width 212 height 27
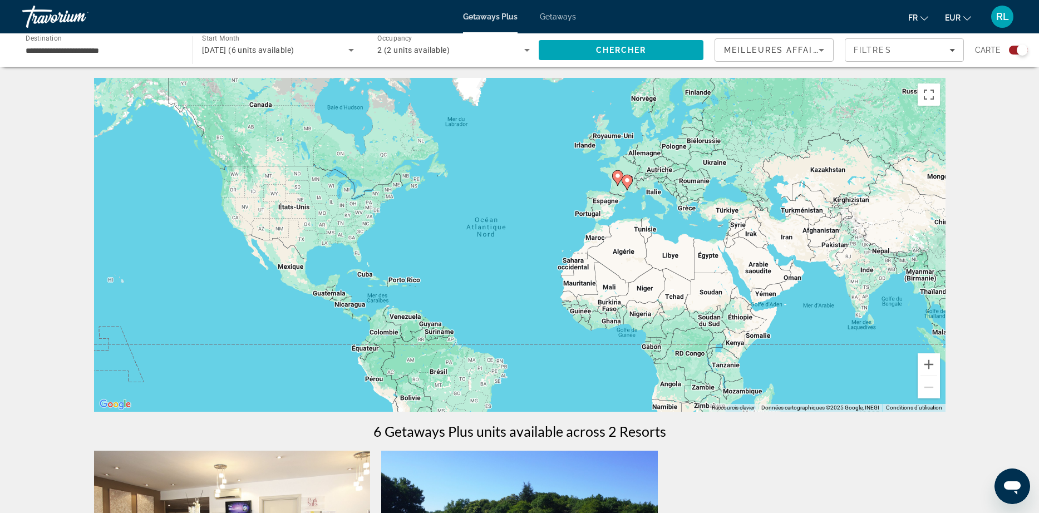
click at [635, 204] on div "Pour activer le glissement avec le clavier, appuyez sur Alt+Entrée. Une fois ce…" at bounding box center [520, 245] width 852 height 334
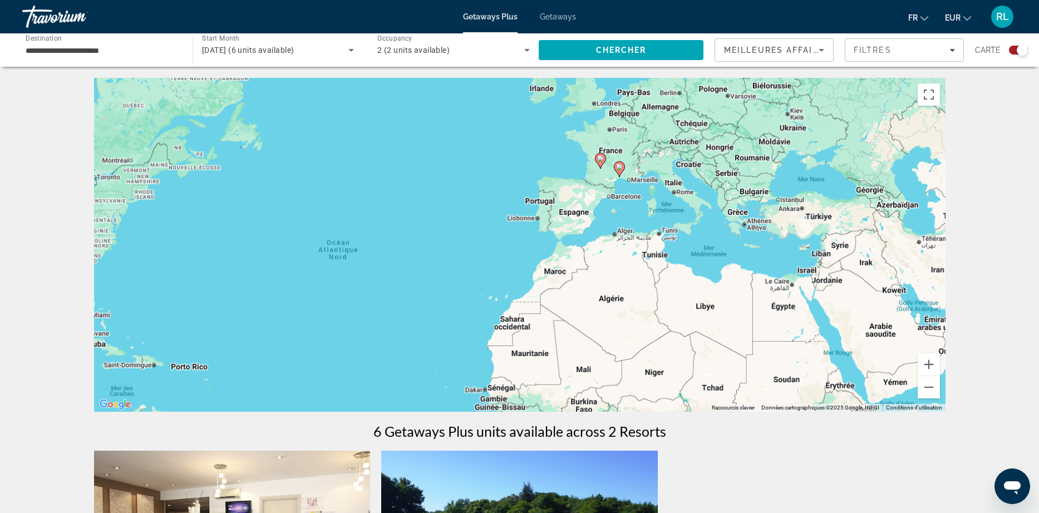
click at [635, 204] on div "Pour activer le glissement avec le clavier, appuyez sur Alt+Entrée. Une fois ce…" at bounding box center [520, 245] width 852 height 334
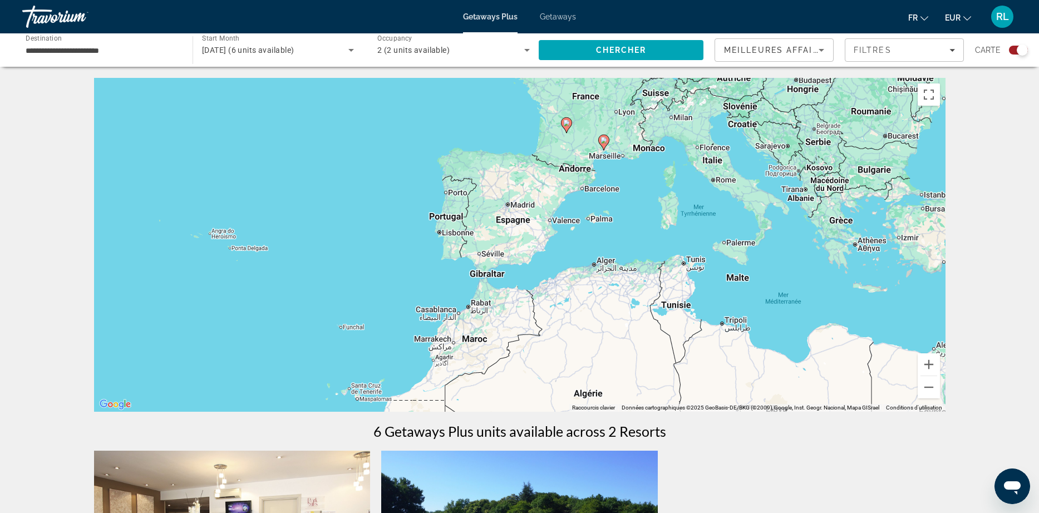
click at [566, 123] on image "Main content" at bounding box center [566, 123] width 7 height 7
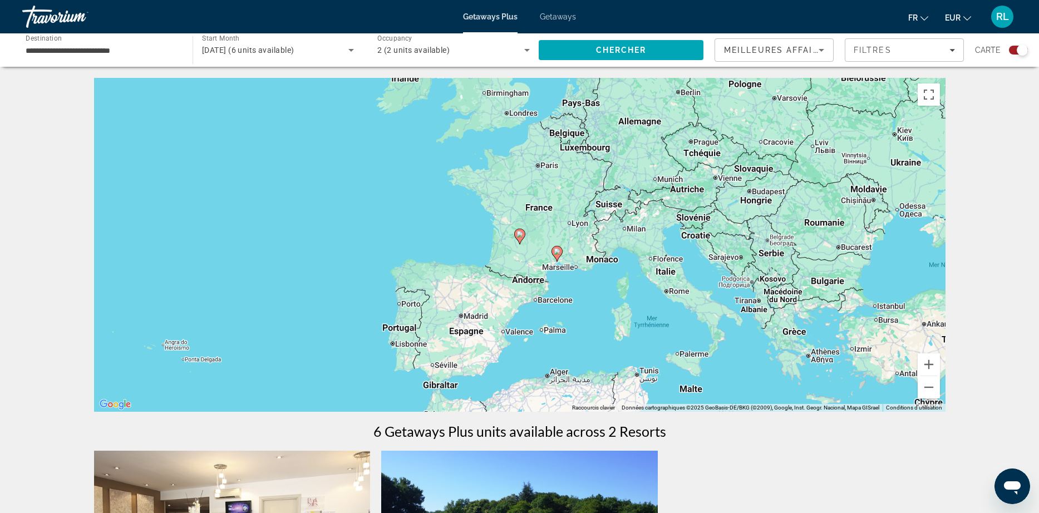
click at [521, 238] on icon "Main content" at bounding box center [519, 236] width 10 height 14
type input "**********"
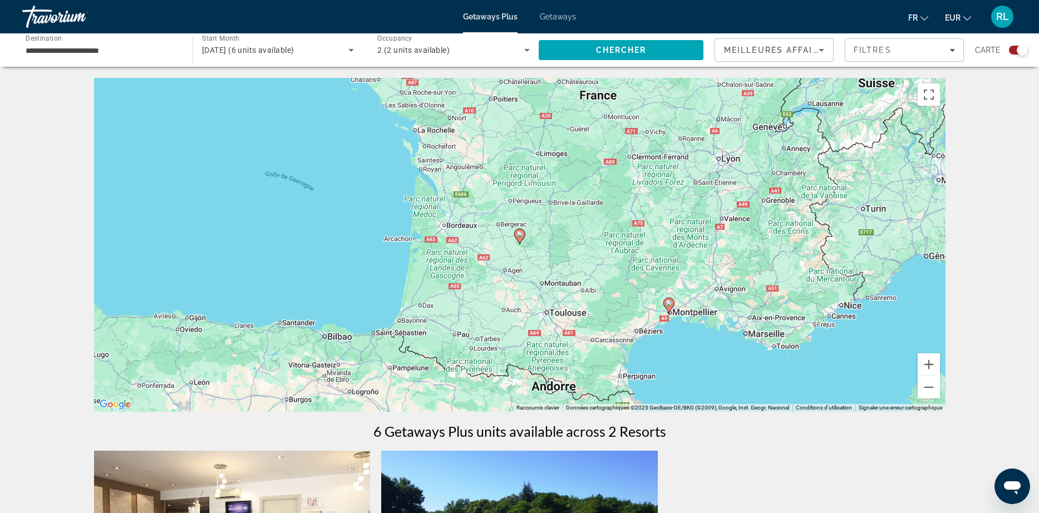
click at [521, 238] on icon "Main content" at bounding box center [519, 236] width 10 height 14
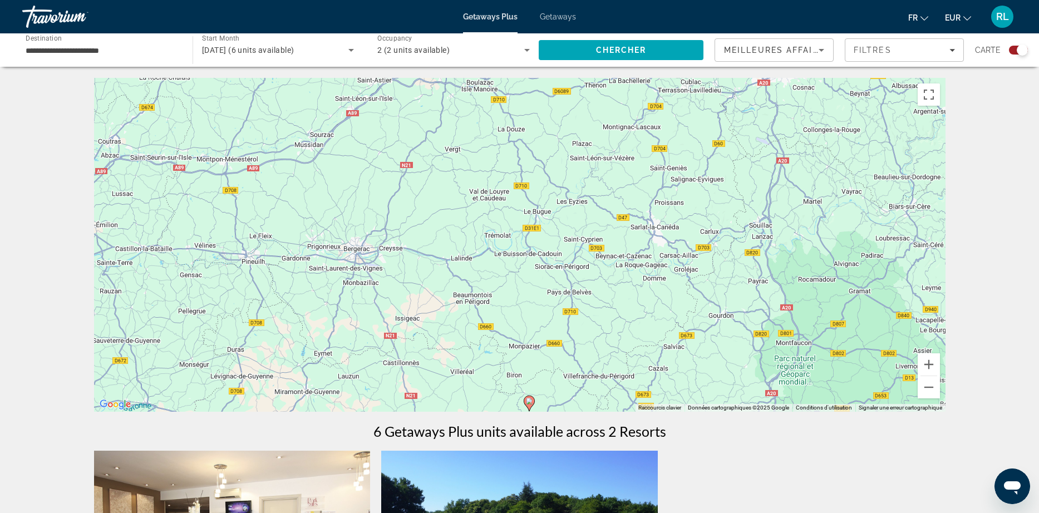
drag, startPoint x: 494, startPoint y: 235, endPoint x: 504, endPoint y: 404, distance: 169.5
click at [504, 404] on div "Pour activer le glissement avec le clavier, appuyez sur Alt+Entrée. Une fois ce…" at bounding box center [520, 245] width 852 height 334
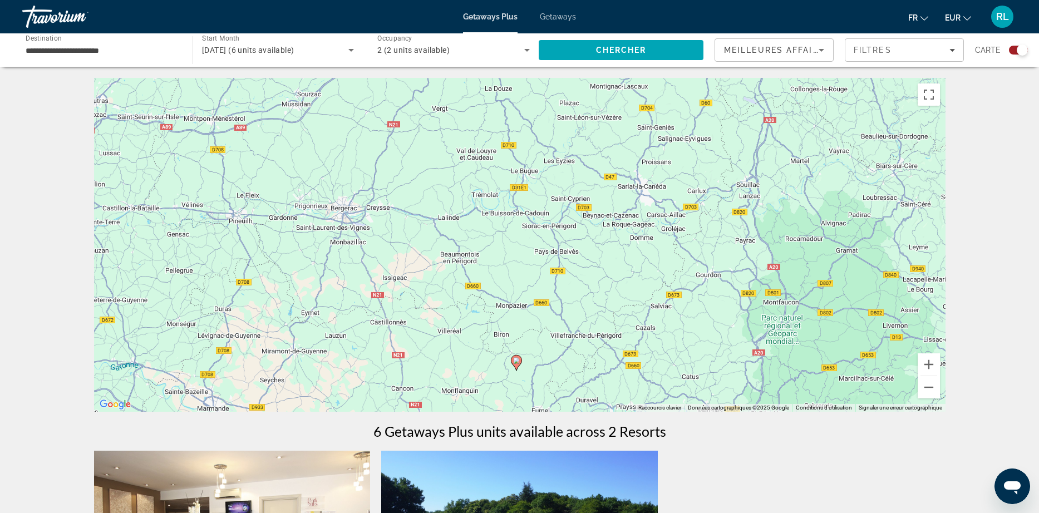
drag, startPoint x: 504, startPoint y: 404, endPoint x: 482, endPoint y: 341, distance: 67.3
click at [482, 341] on div "Pour activer le glissement avec le clavier, appuyez sur Alt+Entrée. Une fois ce…" at bounding box center [520, 245] width 852 height 334
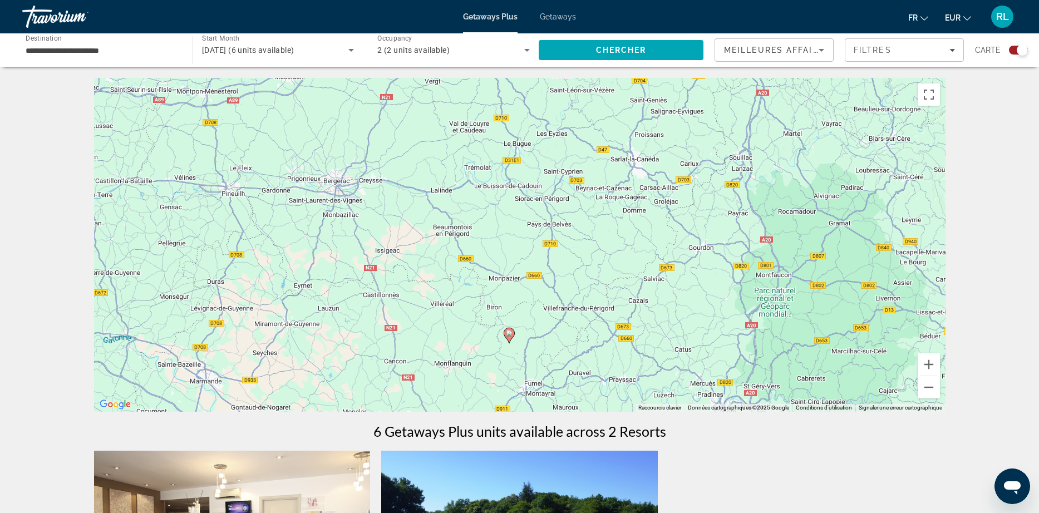
click at [508, 339] on icon "Main content" at bounding box center [509, 335] width 10 height 14
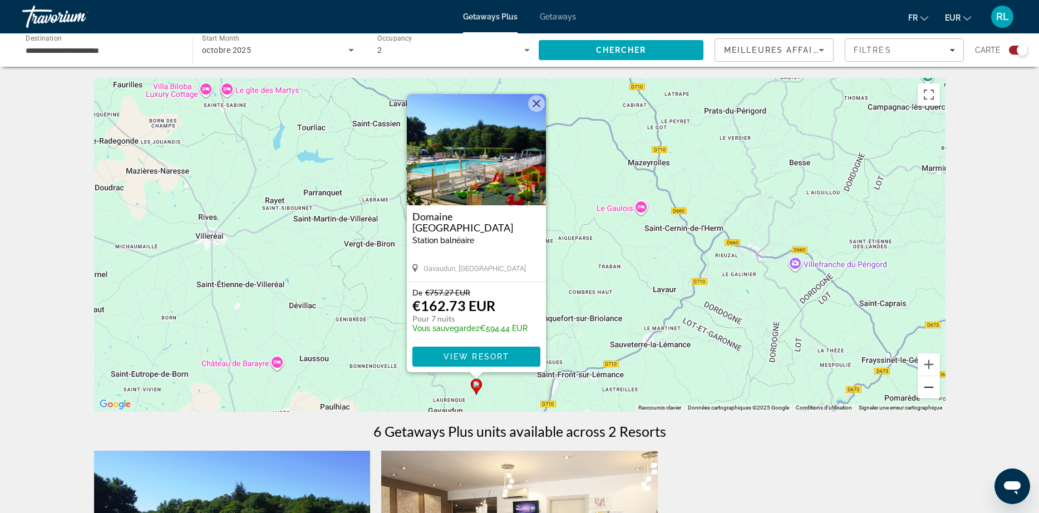
click at [935, 390] on button "Zoom arrière" at bounding box center [929, 387] width 22 height 22
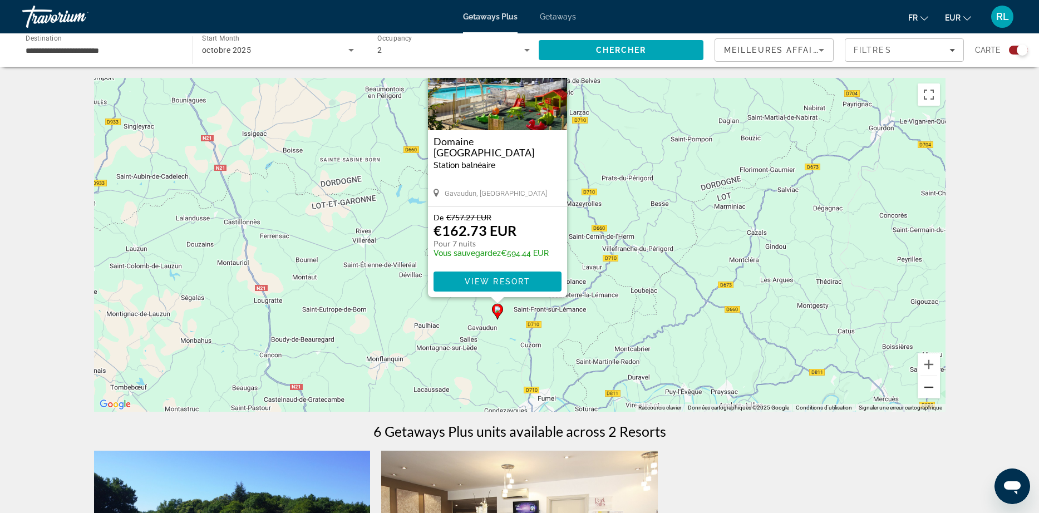
click at [935, 390] on button "Zoom arrière" at bounding box center [929, 387] width 22 height 22
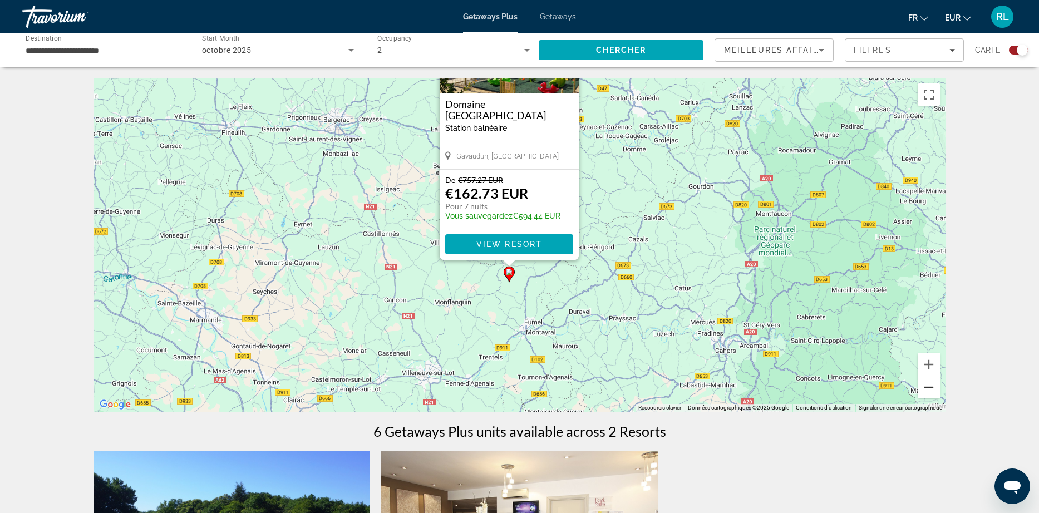
click at [935, 390] on button "Zoom arrière" at bounding box center [929, 387] width 22 height 22
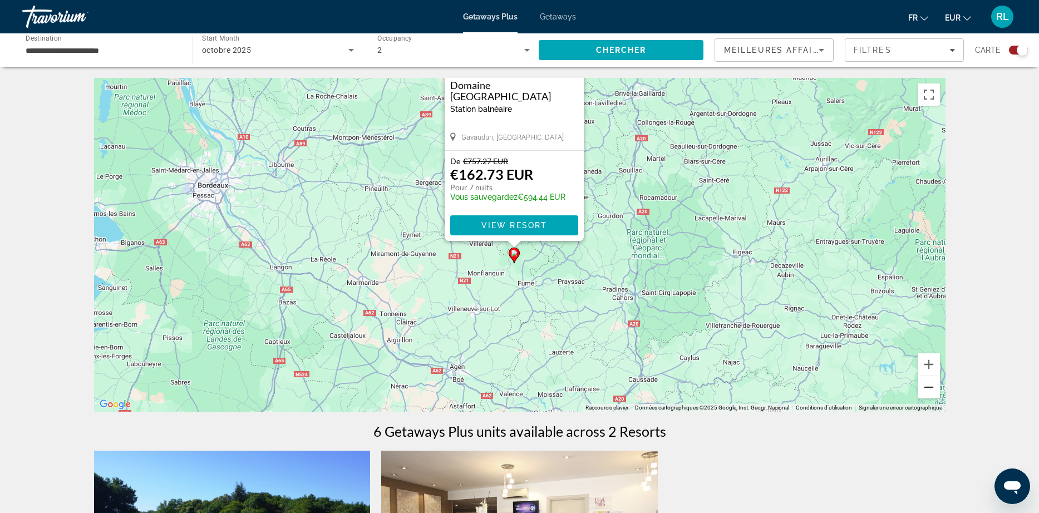
click at [935, 390] on button "Zoom arrière" at bounding box center [929, 387] width 22 height 22
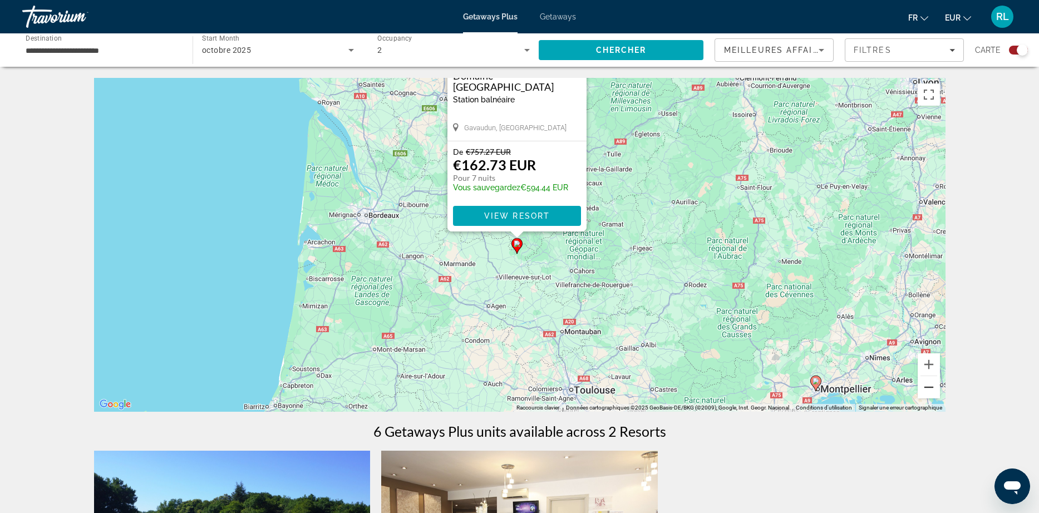
click at [935, 390] on button "Zoom arrière" at bounding box center [929, 387] width 22 height 22
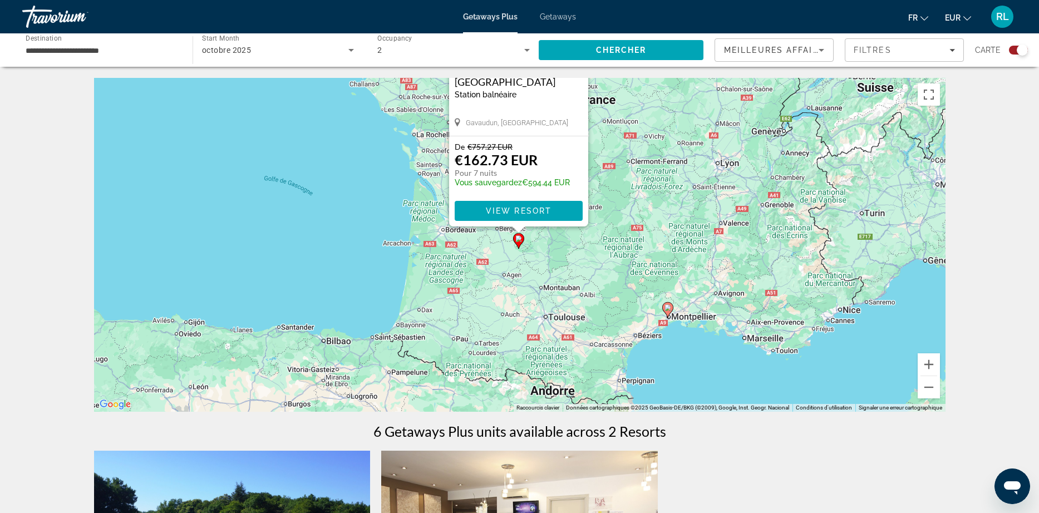
click at [664, 313] on gmp-advanced-marker "Main content" at bounding box center [667, 310] width 11 height 17
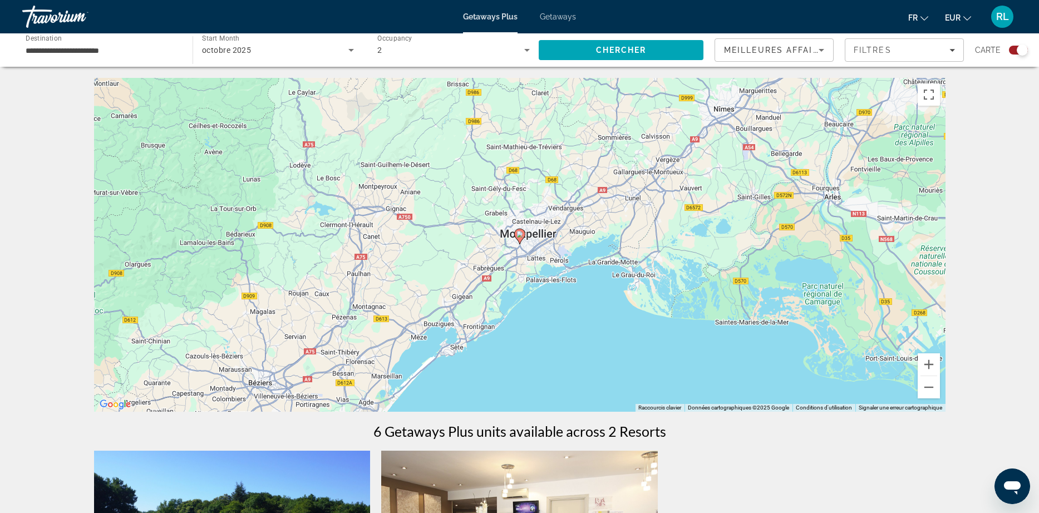
click at [519, 238] on icon "Main content" at bounding box center [519, 236] width 10 height 14
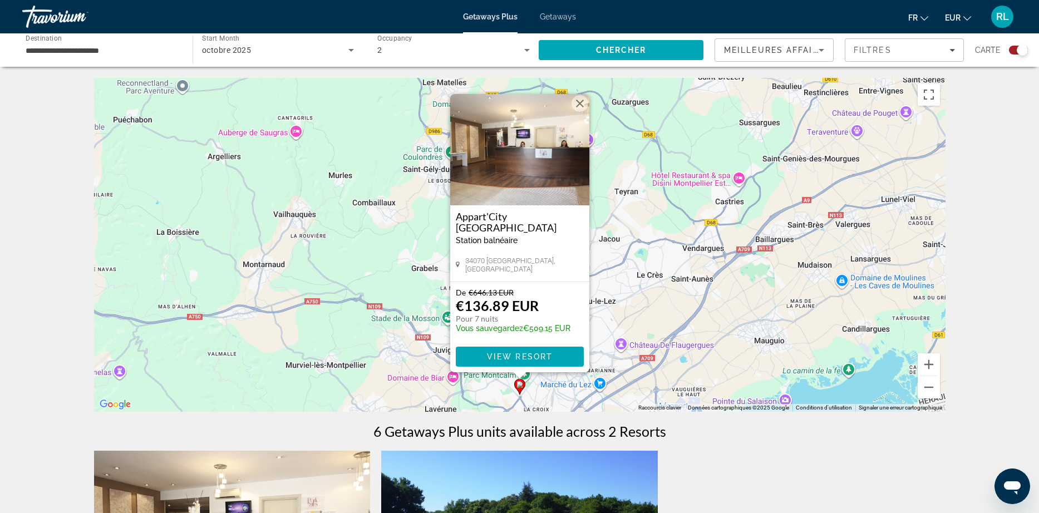
click at [522, 185] on img "Main content" at bounding box center [519, 149] width 139 height 111
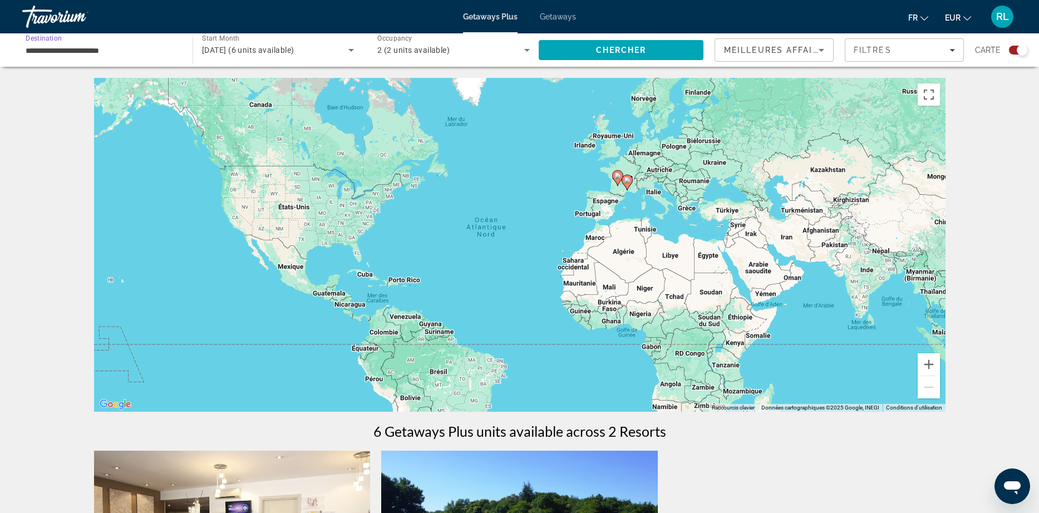
click at [125, 51] on input "**********" at bounding box center [102, 50] width 153 height 13
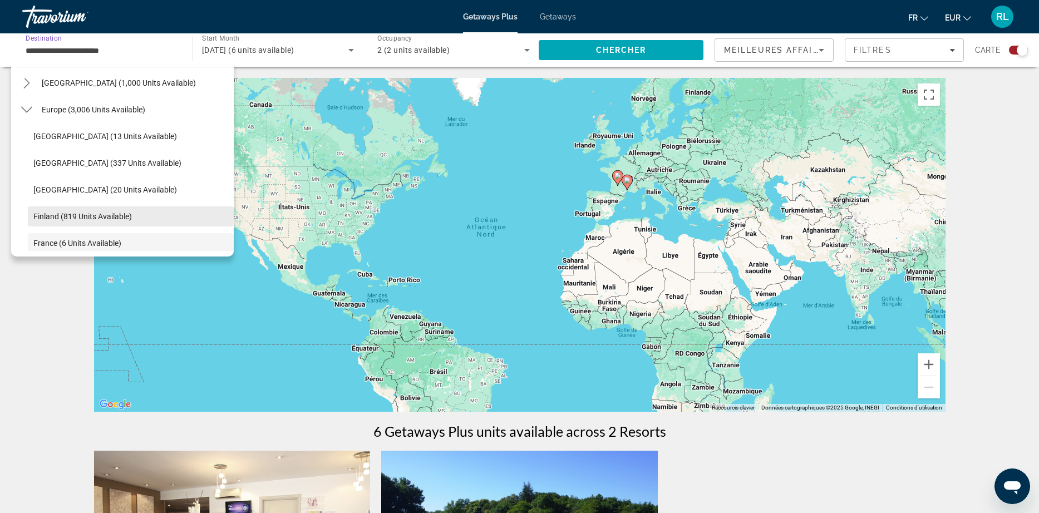
scroll to position [93, 0]
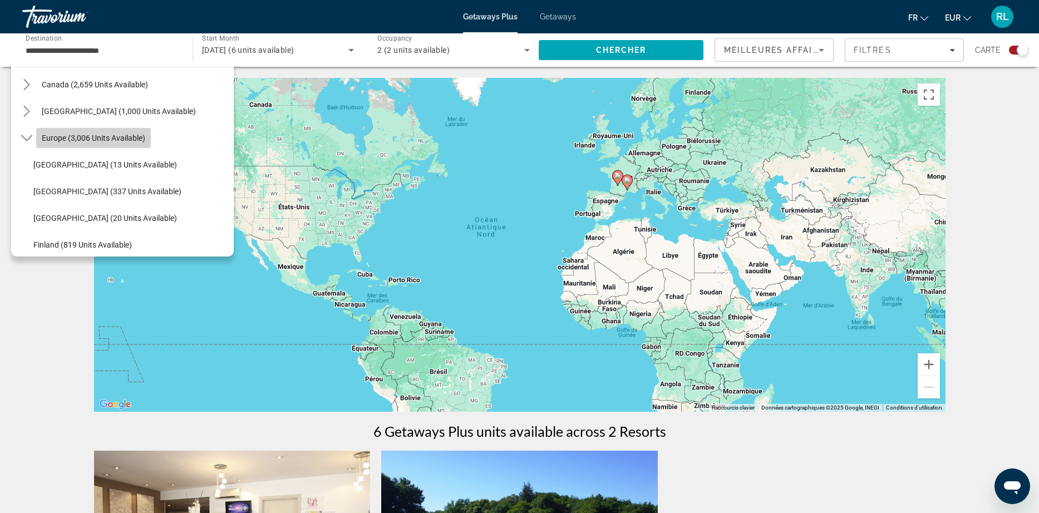
click at [82, 137] on span "Europe (3,006 units available)" at bounding box center [94, 138] width 104 height 9
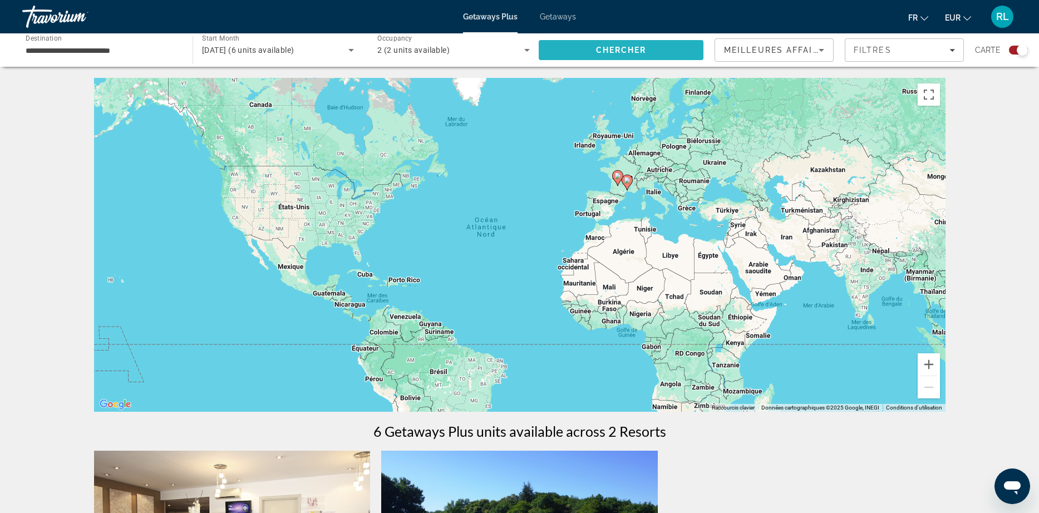
click at [642, 55] on span "Search" at bounding box center [621, 50] width 165 height 27
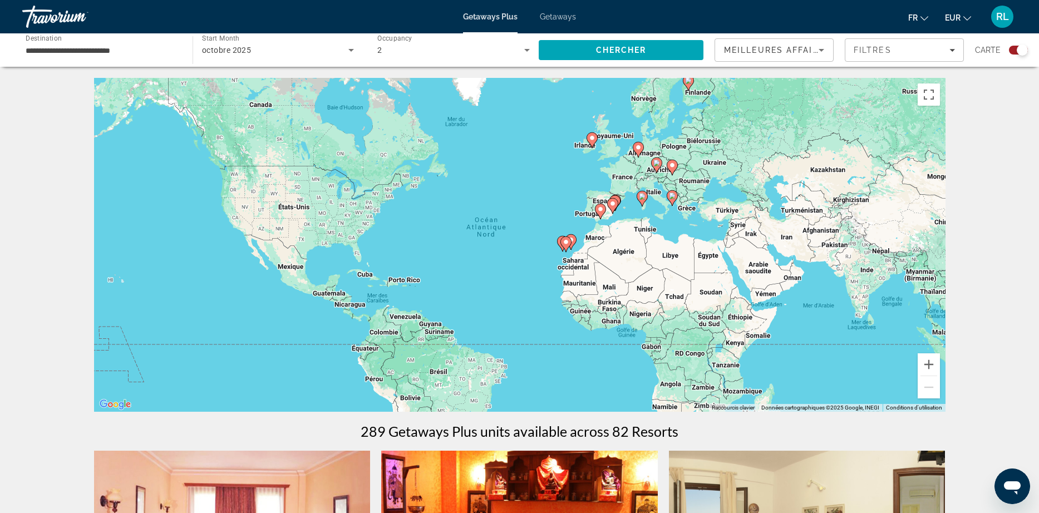
click at [646, 180] on div "Pour activer le glissement avec le clavier, appuyez sur Alt+Entrée. Une fois ce…" at bounding box center [520, 245] width 852 height 334
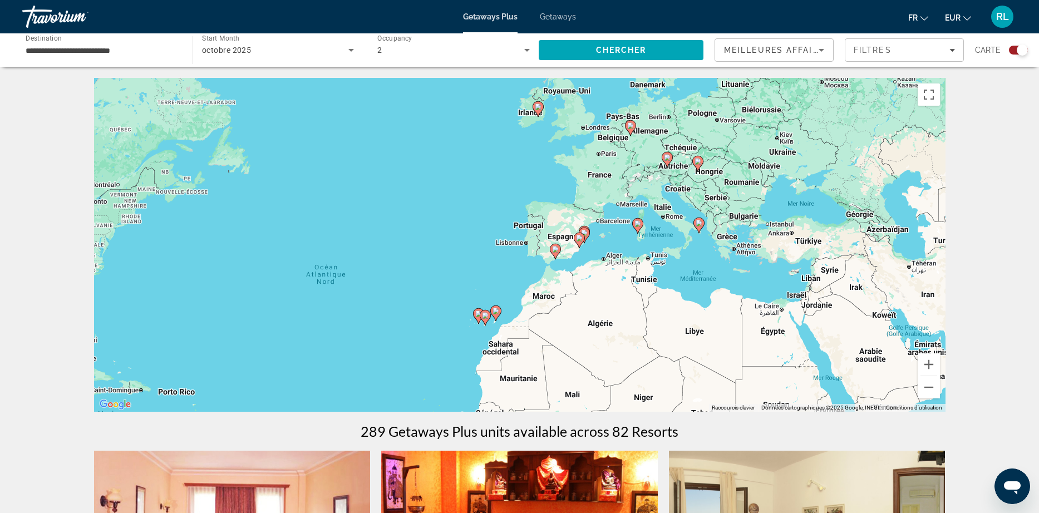
click at [666, 165] on icon "Main content" at bounding box center [667, 160] width 11 height 16
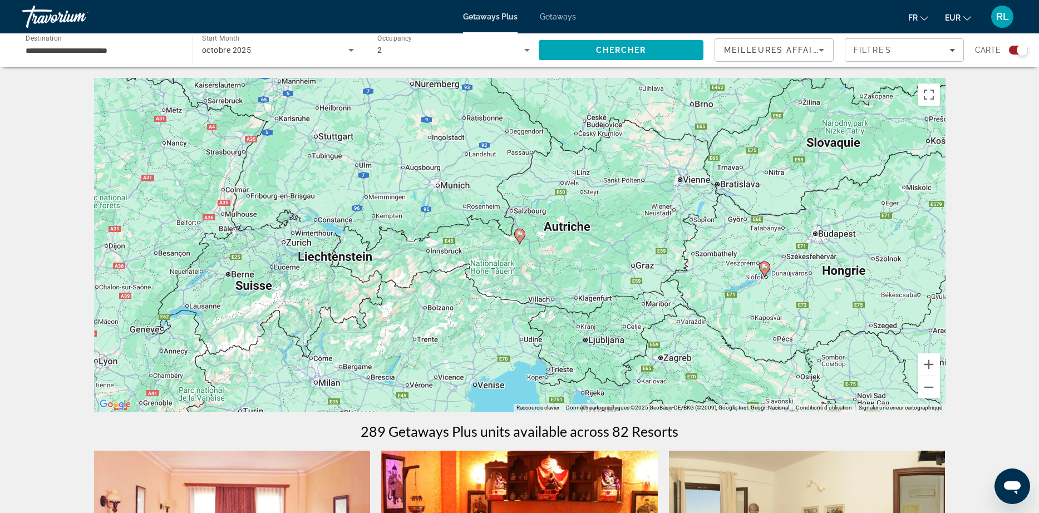
click at [519, 233] on image "Main content" at bounding box center [520, 234] width 7 height 7
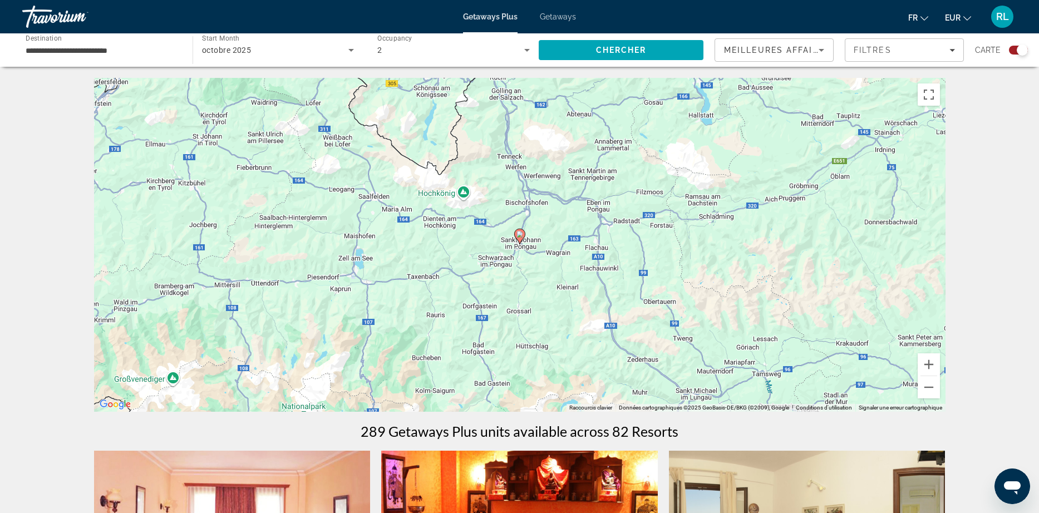
click at [519, 233] on image "Main content" at bounding box center [520, 234] width 7 height 7
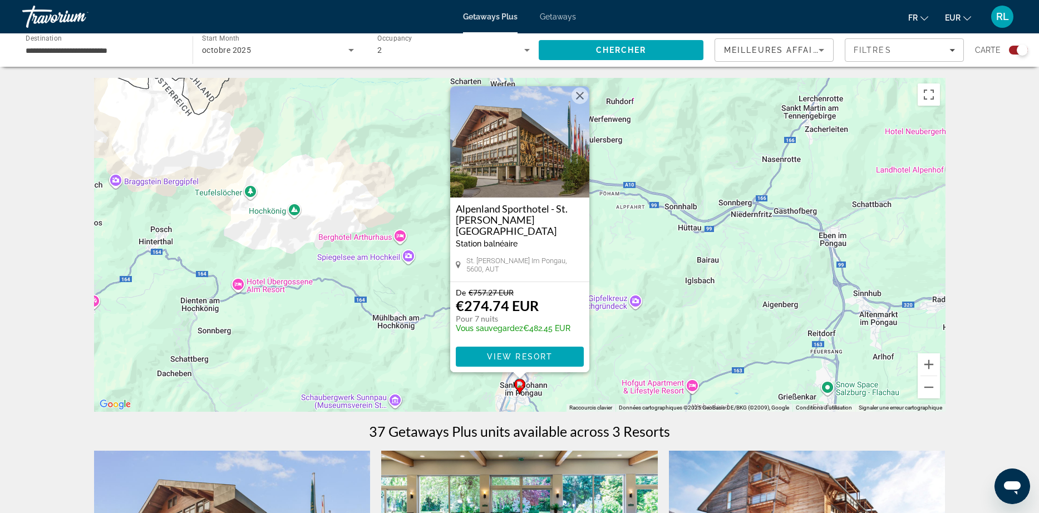
click at [580, 104] on button "Fermer" at bounding box center [580, 95] width 17 height 17
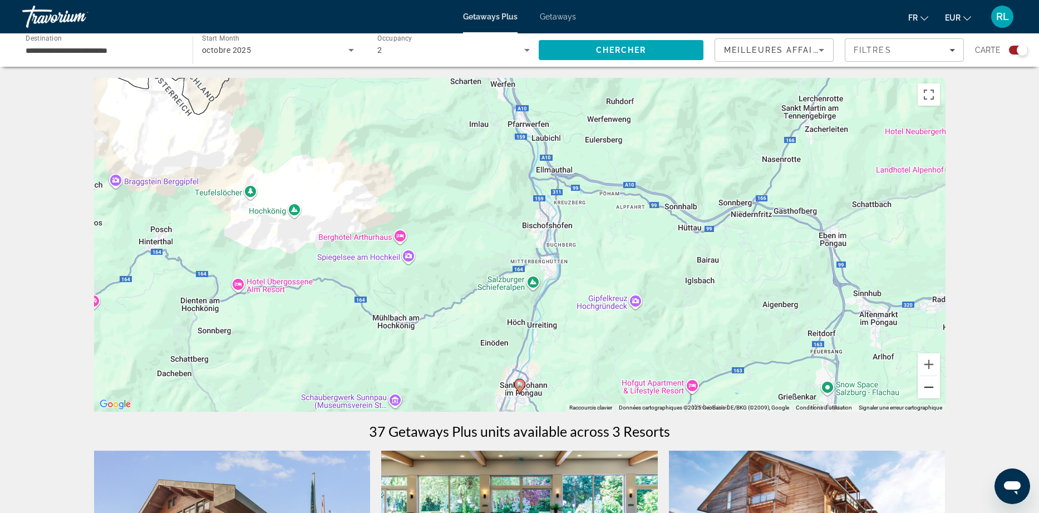
click at [931, 394] on button "Zoom arrière" at bounding box center [929, 387] width 22 height 22
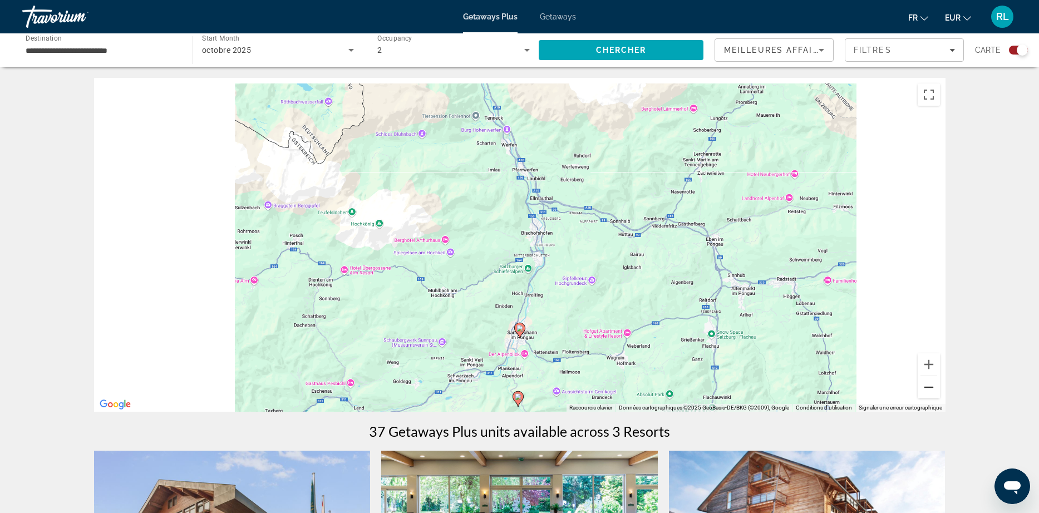
click at [931, 394] on button "Zoom arrière" at bounding box center [929, 387] width 22 height 22
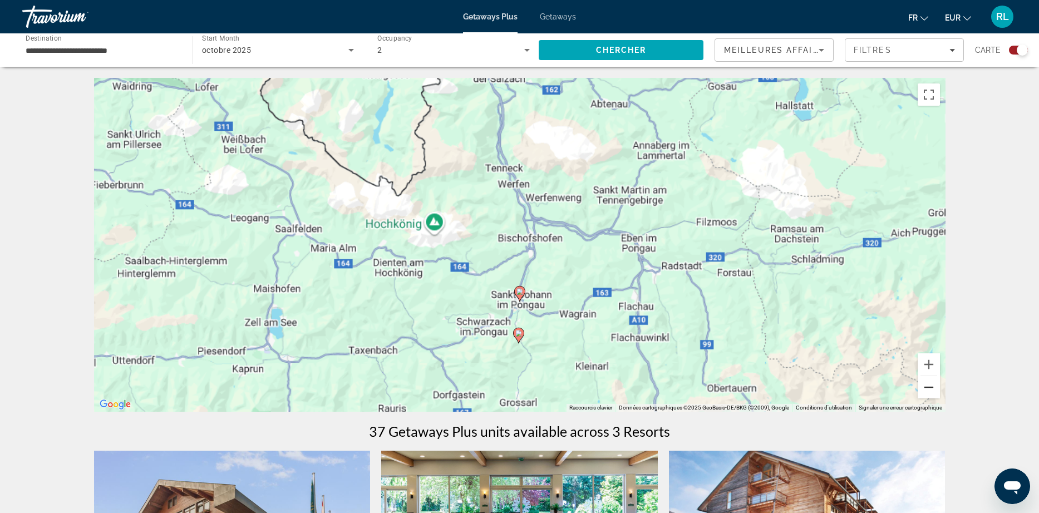
click at [931, 394] on button "Zoom arrière" at bounding box center [929, 387] width 22 height 22
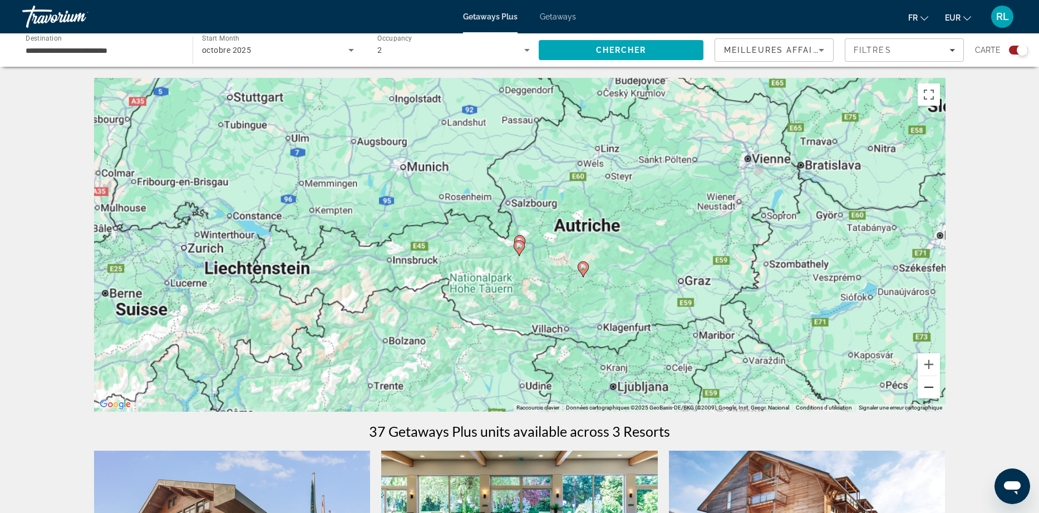
click at [931, 394] on button "Zoom arrière" at bounding box center [929, 387] width 22 height 22
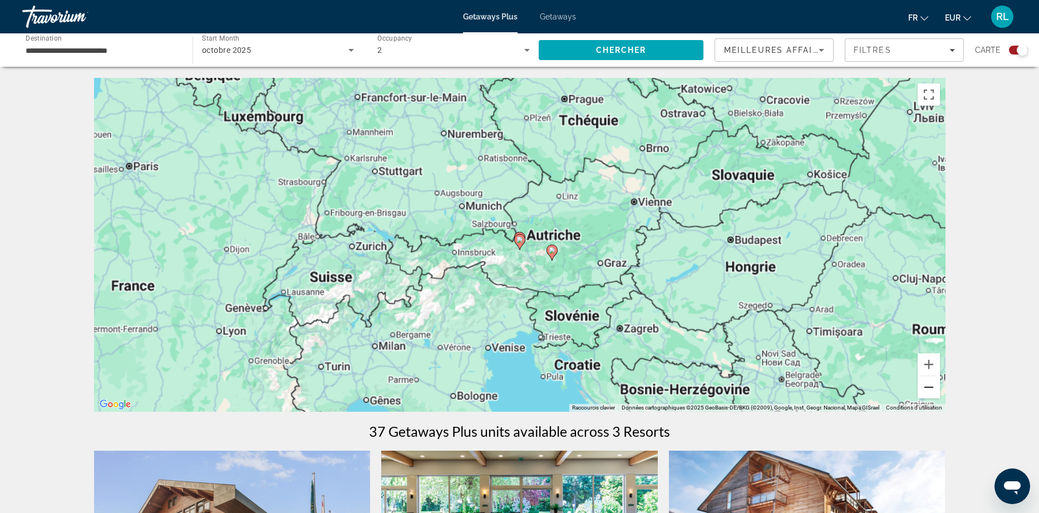
click at [931, 394] on button "Zoom arrière" at bounding box center [929, 387] width 22 height 22
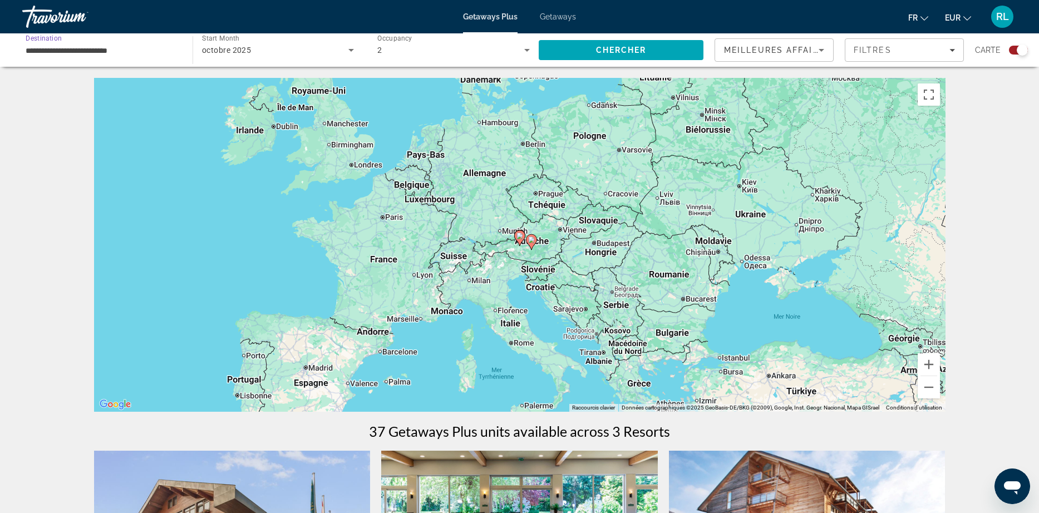
click at [136, 56] on input "**********" at bounding box center [102, 50] width 153 height 13
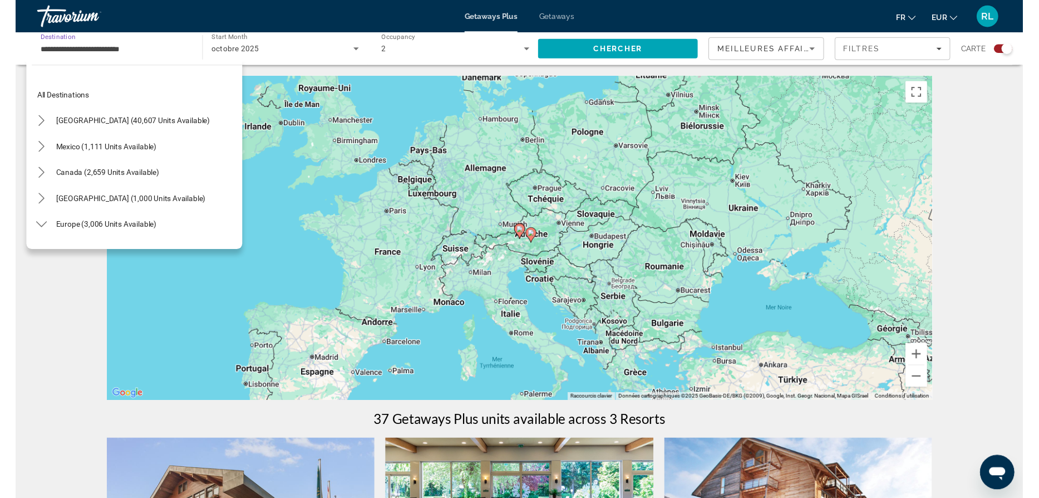
scroll to position [120, 0]
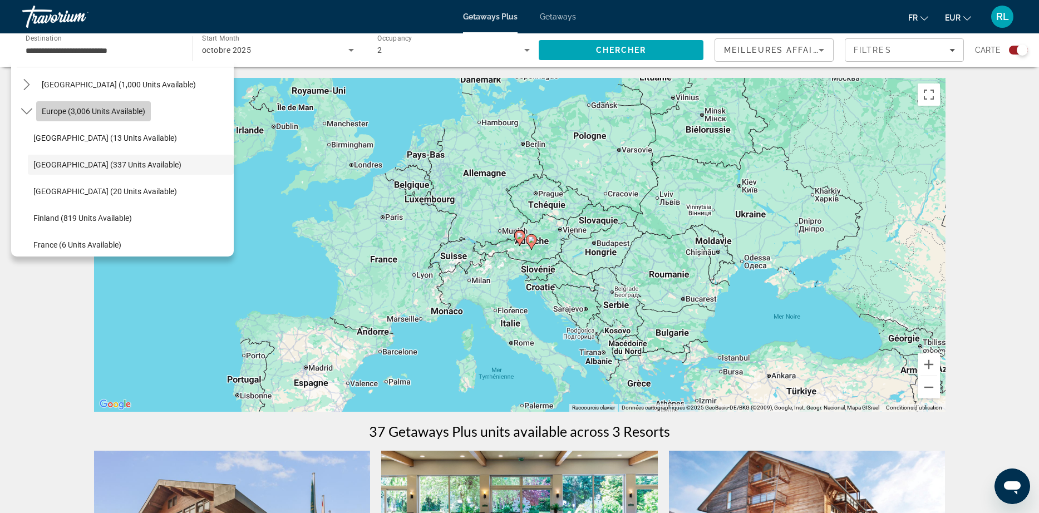
click at [106, 106] on span "Select destination: Europe (3,006 units available)" at bounding box center [93, 111] width 115 height 27
type input "**********"
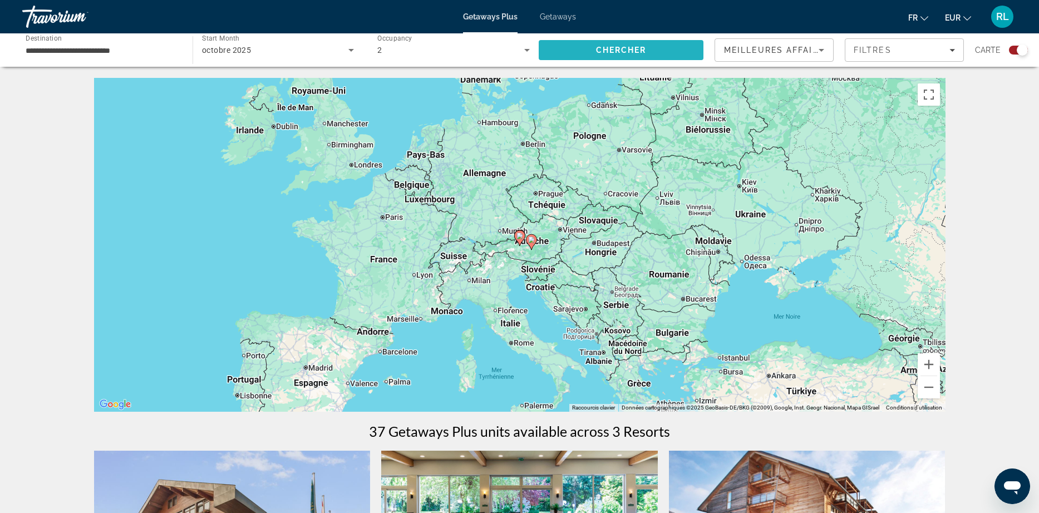
click at [602, 45] on span "Search" at bounding box center [621, 50] width 165 height 27
